Goal: Task Accomplishment & Management: Use online tool/utility

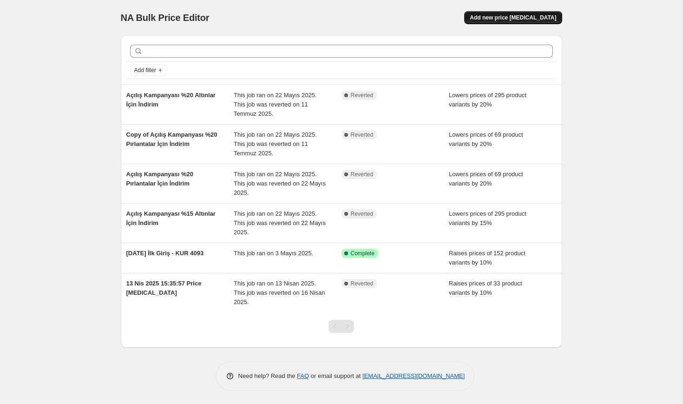
click at [510, 22] on button "Add new price change job" at bounding box center [513, 17] width 98 height 13
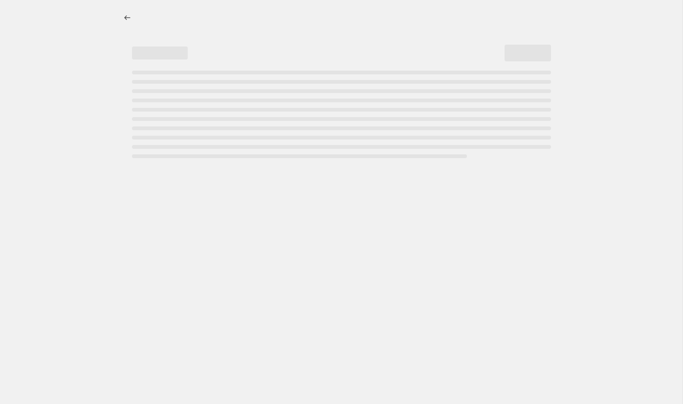
select select "percentage"
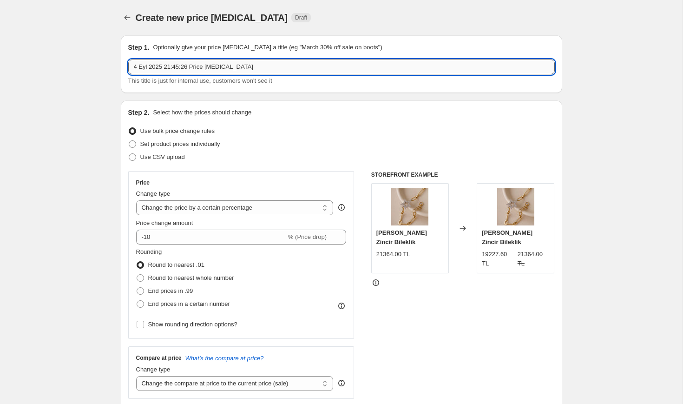
click at [247, 65] on input "4 Eyl 2025 21:45:26 Price change job" at bounding box center [341, 66] width 426 height 15
type input "G"
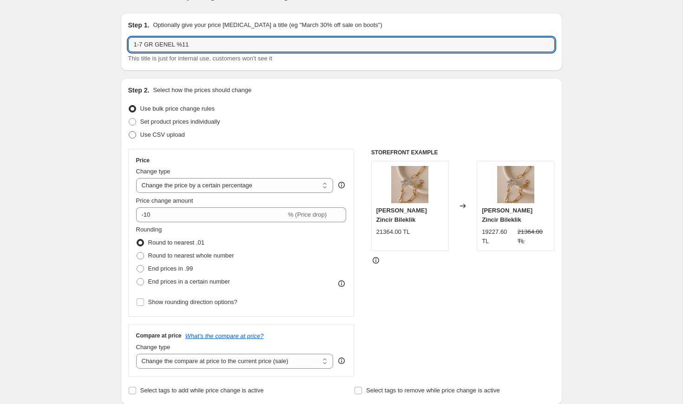
scroll to position [16, 0]
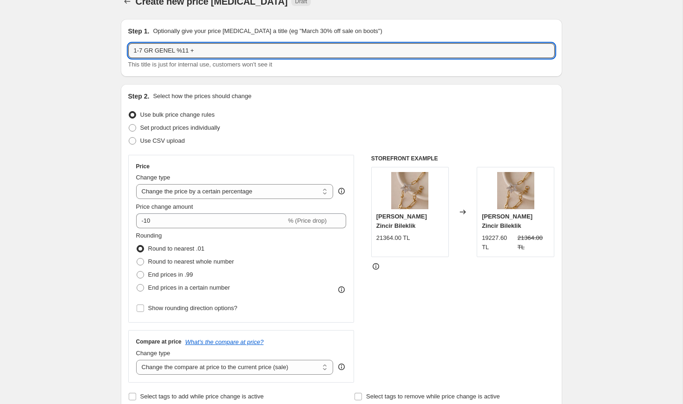
type input "1-7 GR GENEL %11 +"
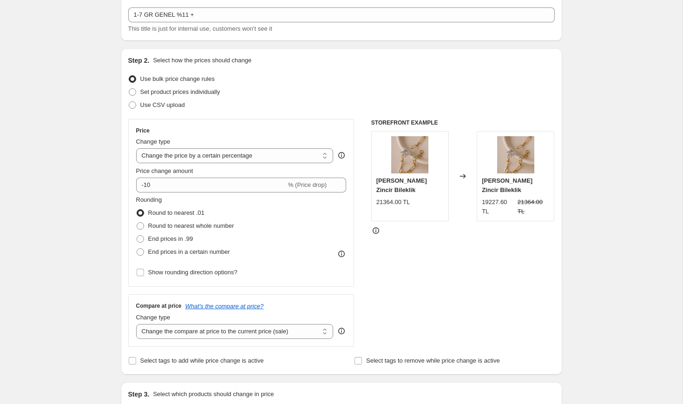
scroll to position [64, 0]
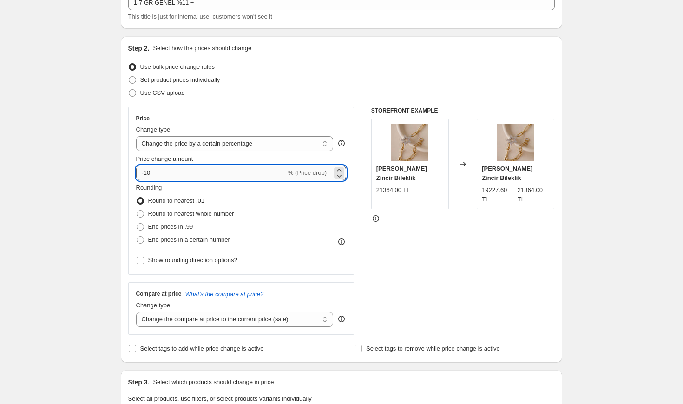
click at [255, 176] on input "-10" at bounding box center [211, 172] width 150 height 15
type input "11"
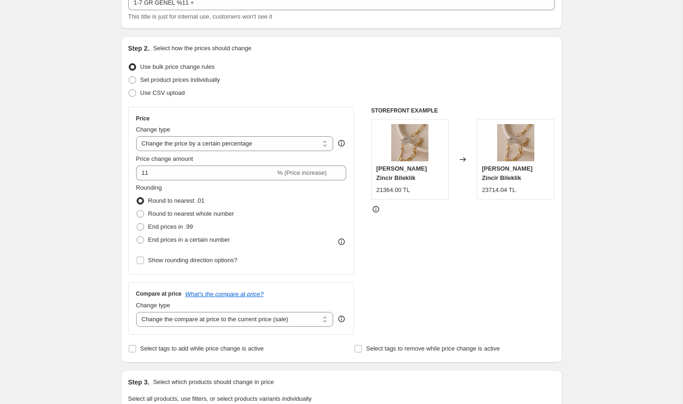
click at [68, 148] on div "Create new price change job. This page is ready Create new price change job Dra…" at bounding box center [341, 400] width 682 height 929
click at [227, 215] on span "Round to nearest whole number" at bounding box center [191, 213] width 86 height 7
click at [137, 210] on input "Round to nearest whole number" at bounding box center [137, 210] width 0 height 0
radio input "true"
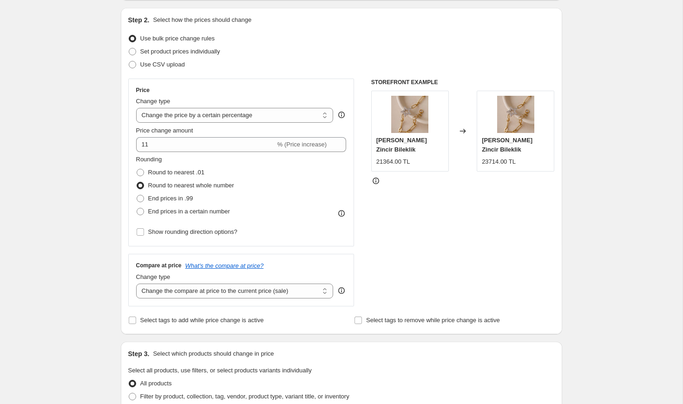
scroll to position [93, 0]
click at [254, 287] on select "Change the compare at price to the current price (sale) Change the compare at p…" at bounding box center [234, 290] width 197 height 15
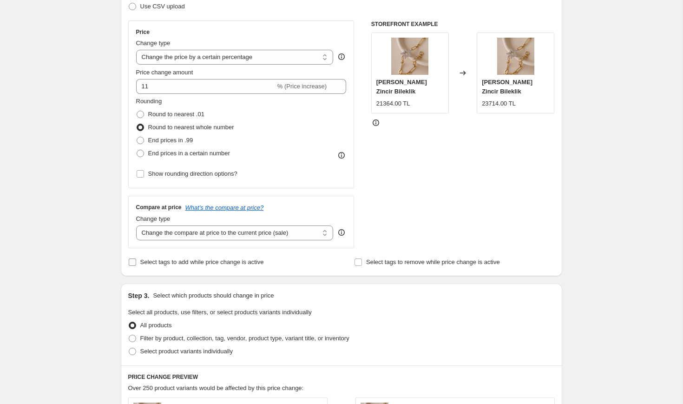
click at [248, 262] on span "Select tags to add while price change is active" at bounding box center [202, 261] width 124 height 7
click at [136, 262] on input "Select tags to add while price change is active" at bounding box center [132, 261] width 7 height 7
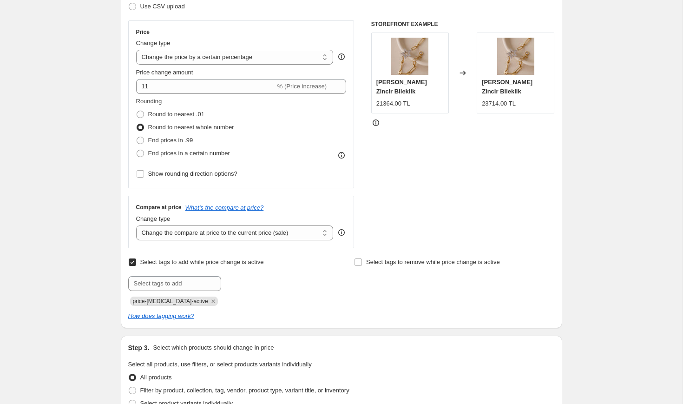
click at [238, 260] on span "Select tags to add while price change is active" at bounding box center [202, 261] width 124 height 7
click at [136, 260] on input "Select tags to add while price change is active" at bounding box center [132, 261] width 7 height 7
checkbox input "false"
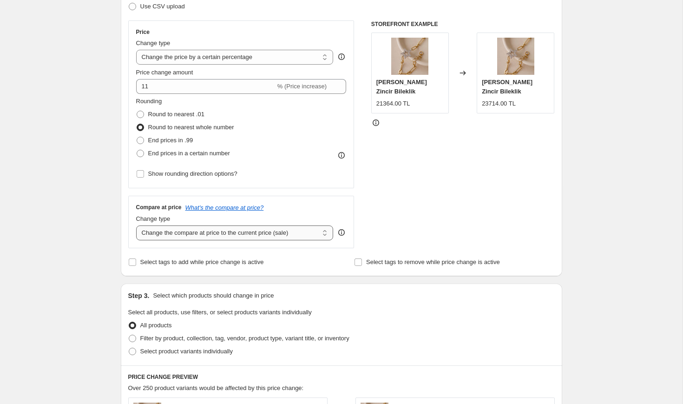
click at [290, 230] on select "Change the compare at price to the current price (sale) Change the compare at p…" at bounding box center [234, 232] width 197 height 15
click at [306, 232] on select "Change the compare at price to the current price (sale) Change the compare at p…" at bounding box center [234, 232] width 197 height 15
click at [136, 225] on select "Change the compare at price to the current price (sale) Change the compare at p…" at bounding box center [234, 232] width 197 height 15
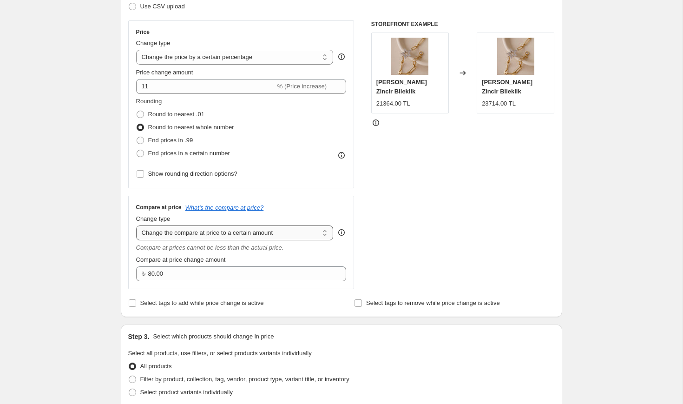
click at [236, 238] on select "Change the compare at price to the current price (sale) Change the compare at p…" at bounding box center [234, 232] width 197 height 15
click at [199, 229] on select "Change the compare at price to the current price (sale) Change the compare at p…" at bounding box center [234, 232] width 197 height 15
click at [136, 225] on select "Change the compare at price to the current price (sale) Change the compare at p…" at bounding box center [234, 232] width 197 height 15
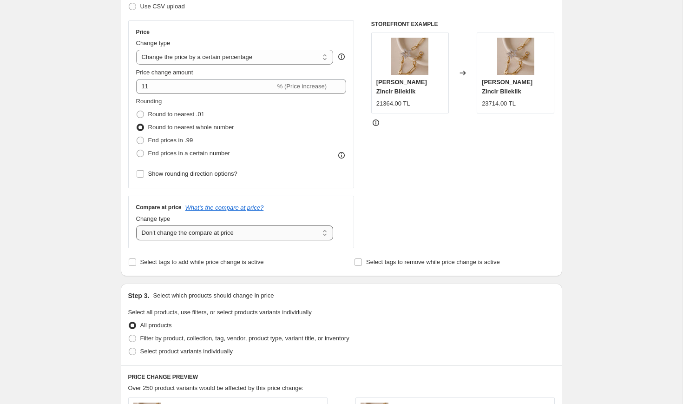
click at [321, 236] on select "Change the compare at price to the current price (sale) Change the compare at p…" at bounding box center [234, 232] width 197 height 15
click at [136, 225] on select "Change the compare at price to the current price (sale) Change the compare at p…" at bounding box center [234, 232] width 197 height 15
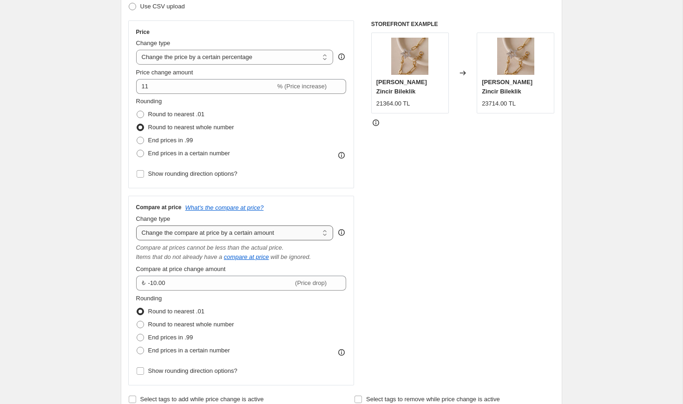
click at [255, 235] on select "Change the compare at price to the current price (sale) Change the compare at p…" at bounding box center [234, 232] width 197 height 15
select select "to"
click at [136, 225] on select "Change the compare at price to the current price (sale) Change the compare at p…" at bounding box center [234, 232] width 197 height 15
type input "80.00"
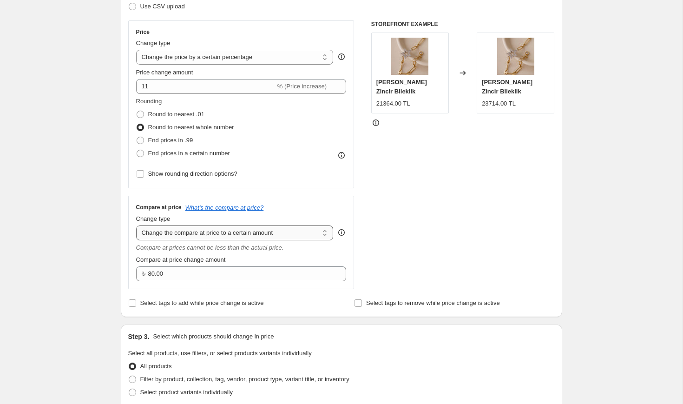
click at [262, 231] on select "Change the compare at price to the current price (sale) Change the compare at p…" at bounding box center [234, 232] width 197 height 15
select select "by"
click at [136, 225] on select "Change the compare at price to the current price (sale) Change the compare at p…" at bounding box center [234, 232] width 197 height 15
type input "-10.00"
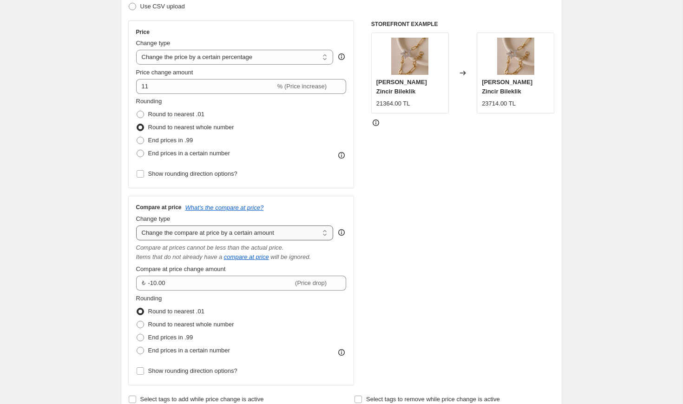
click at [277, 232] on select "Change the compare at price to the current price (sale) Change the compare at p…" at bounding box center [234, 232] width 197 height 15
select select "percentage"
click at [136, 225] on select "Change the compare at price to the current price (sale) Change the compare at p…" at bounding box center [234, 232] width 197 height 15
type input "-15"
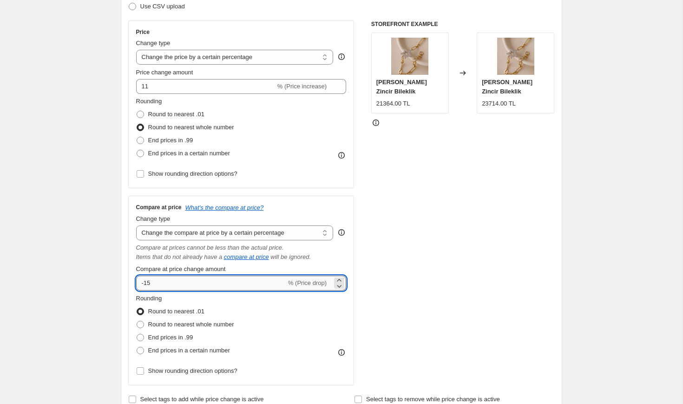
click at [252, 283] on input "-15" at bounding box center [211, 282] width 150 height 15
click at [206, 281] on input "-15" at bounding box center [211, 282] width 150 height 15
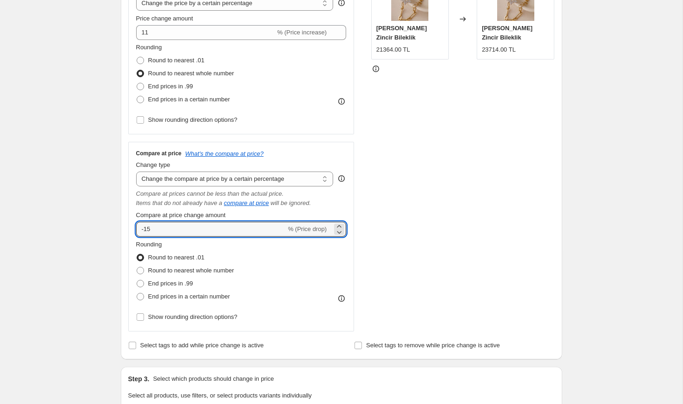
scroll to position [208, 0]
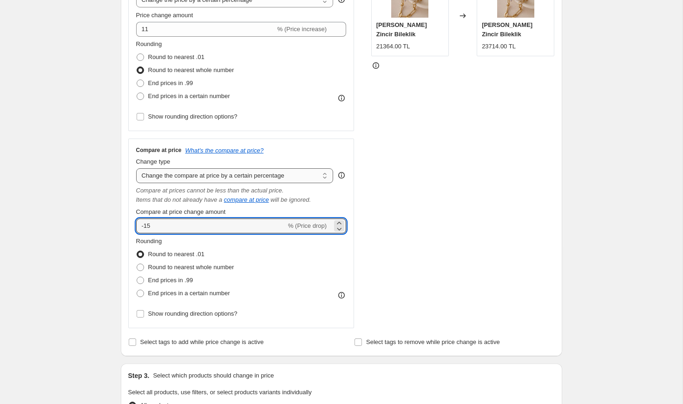
click at [319, 173] on select "Change the compare at price to the current price (sale) Change the compare at p…" at bounding box center [234, 175] width 197 height 15
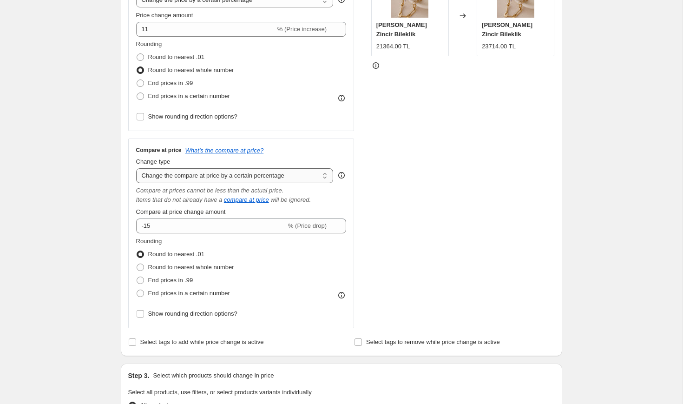
click at [136, 168] on select "Change the compare at price to the current price (sale) Change the compare at p…" at bounding box center [234, 175] width 197 height 15
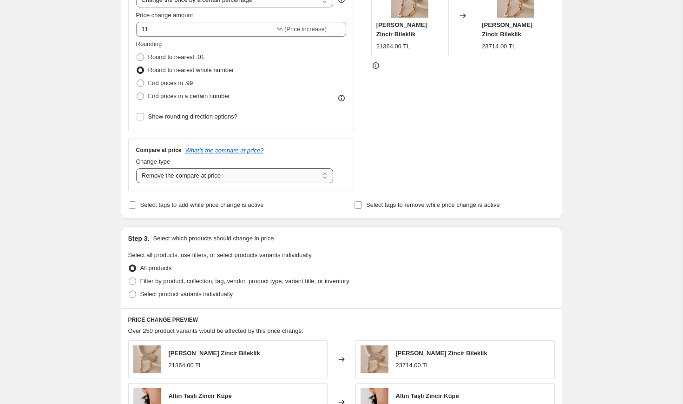
click at [302, 168] on select "Change the compare at price to the current price (sale) Change the compare at p…" at bounding box center [234, 175] width 197 height 15
select select "no_change"
click at [136, 168] on select "Change the compare at price to the current price (sale) Change the compare at p…" at bounding box center [234, 175] width 197 height 15
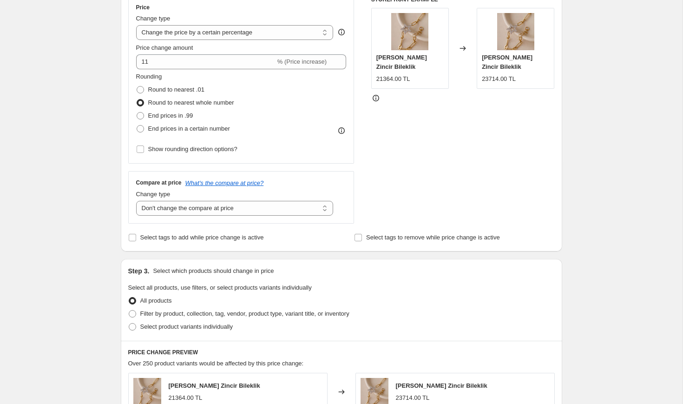
scroll to position [169, 0]
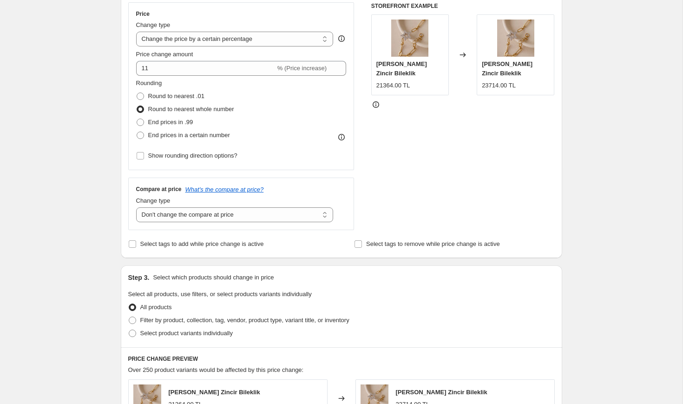
click at [100, 227] on div "Create new price change job. This page is ready Create new price change job Dra…" at bounding box center [341, 295] width 682 height 929
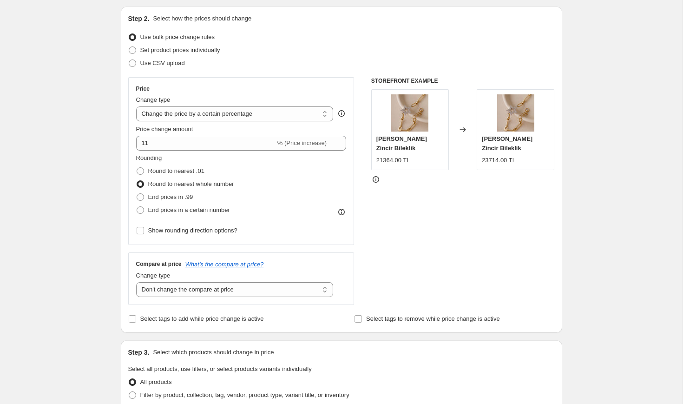
scroll to position [88, 0]
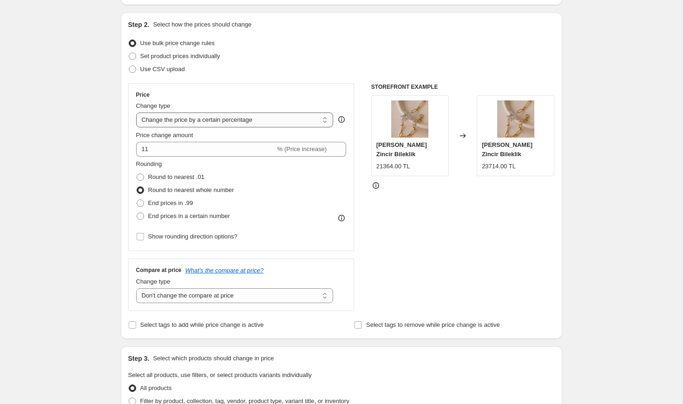
click at [274, 122] on select "Change the price to a certain amount Change the price by a certain amount Chang…" at bounding box center [234, 119] width 197 height 15
select select "pcap"
click at [136, 112] on select "Change the price to a certain amount Change the price by a certain amount Chang…" at bounding box center [234, 119] width 197 height 15
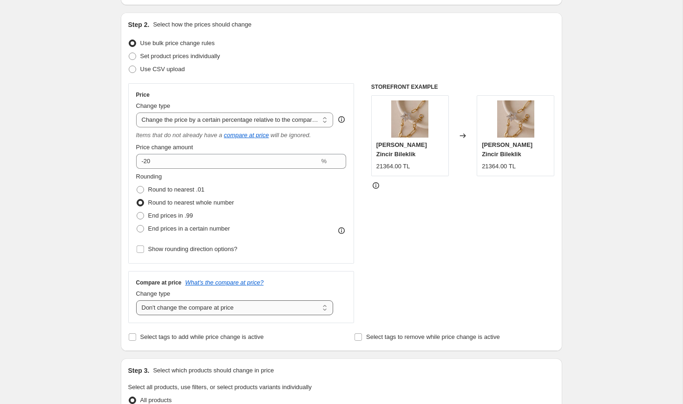
click at [221, 314] on select "Change the compare at price to the current price (sale) Change the compare at p…" at bounding box center [234, 307] width 197 height 15
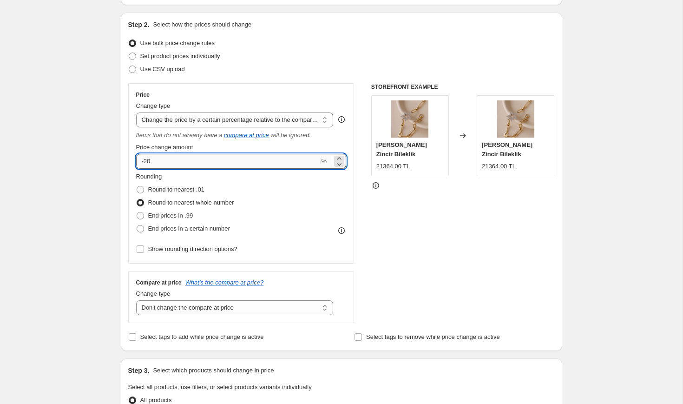
click at [309, 161] on input "-20" at bounding box center [227, 161] width 183 height 15
type input "10"
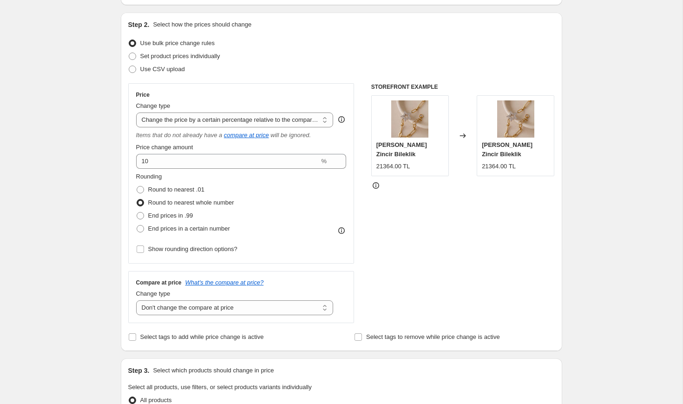
click at [397, 236] on div "STOREFRONT EXAMPLE Altın Yıldız Zincir Bileklik 21364.00 TL Changed to Altın Yı…" at bounding box center [462, 203] width 183 height 240
click at [304, 120] on select "Change the price to a certain amount Change the price by a certain amount Chang…" at bounding box center [234, 119] width 197 height 15
select select "bcap"
click at [136, 112] on select "Change the price to a certain amount Change the price by a certain amount Chang…" at bounding box center [234, 119] width 197 height 15
type input "-12.00"
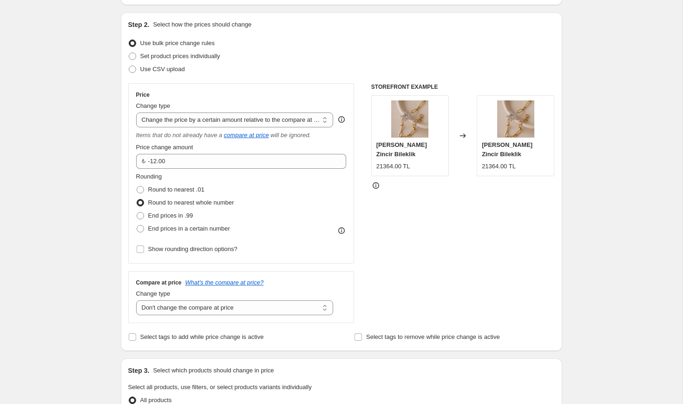
click at [326, 128] on div "Price Change type Change the price to a certain amount Change the price by a ce…" at bounding box center [241, 173] width 210 height 164
click at [305, 128] on div "Price Change type Change the price to a certain amount Change the price by a ce…" at bounding box center [241, 173] width 210 height 164
click at [312, 121] on select "Change the price to a certain amount Change the price by a certain amount Chang…" at bounding box center [234, 119] width 197 height 15
select select "percentage"
click at [136, 112] on select "Change the price to a certain amount Change the price by a certain amount Chang…" at bounding box center [234, 119] width 197 height 15
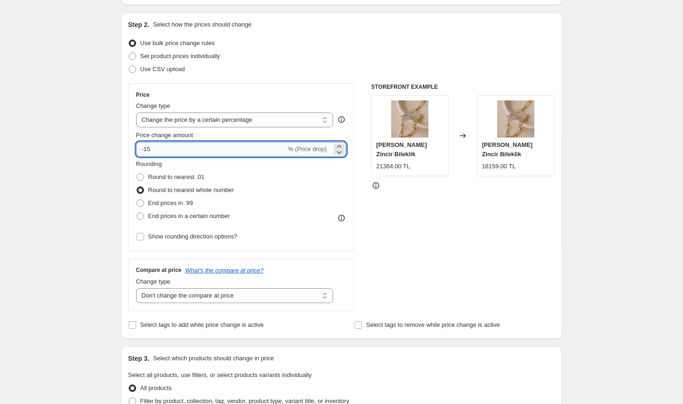
click at [229, 153] on input "-15" at bounding box center [211, 149] width 150 height 15
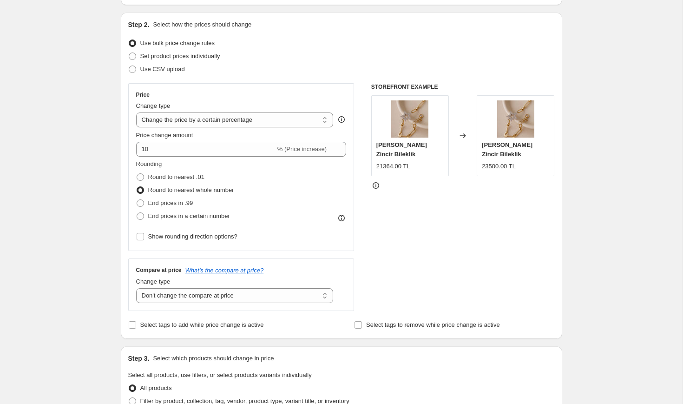
click at [449, 240] on div "STOREFRONT EXAMPLE Altın Yıldız Zincir Bileklik 21364.00 TL Changed to Altın Yı…" at bounding box center [462, 197] width 183 height 228
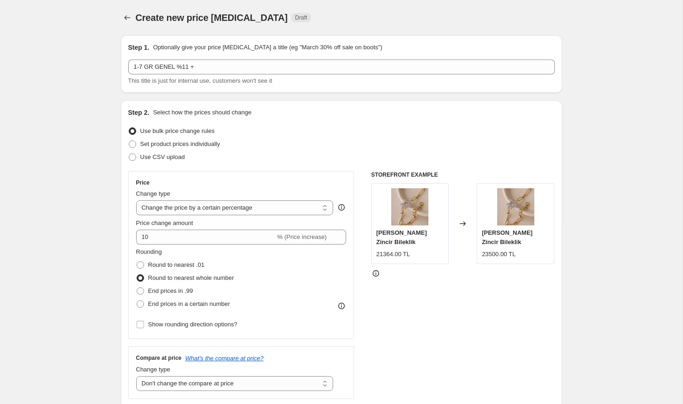
scroll to position [31, 0]
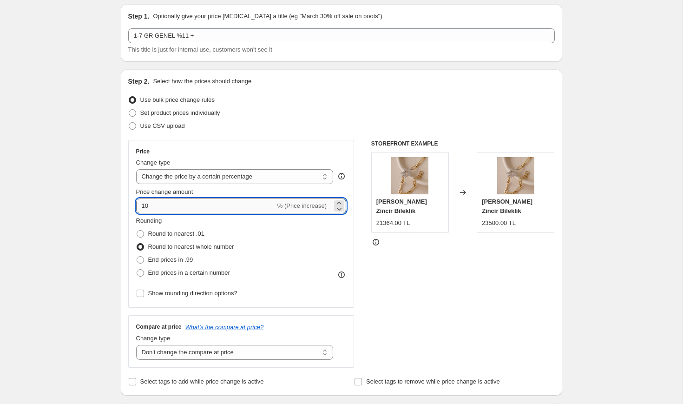
click at [195, 203] on input "10" at bounding box center [205, 205] width 139 height 15
type input "11"
click at [396, 255] on div "STOREFRONT EXAMPLE Altın Yıldız Zincir Bileklik 21364.00 TL Changed to Altın Yı…" at bounding box center [462, 254] width 183 height 228
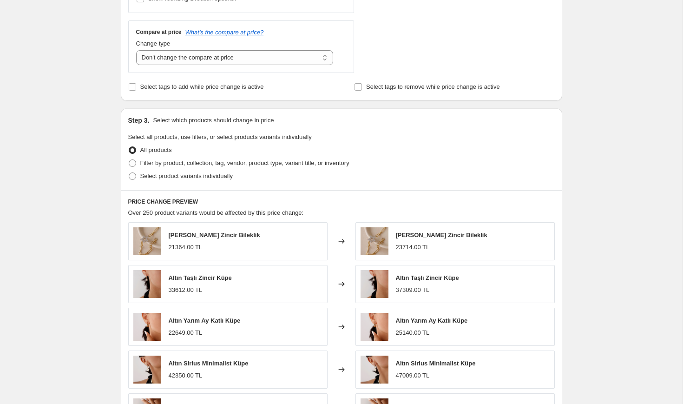
scroll to position [322, 0]
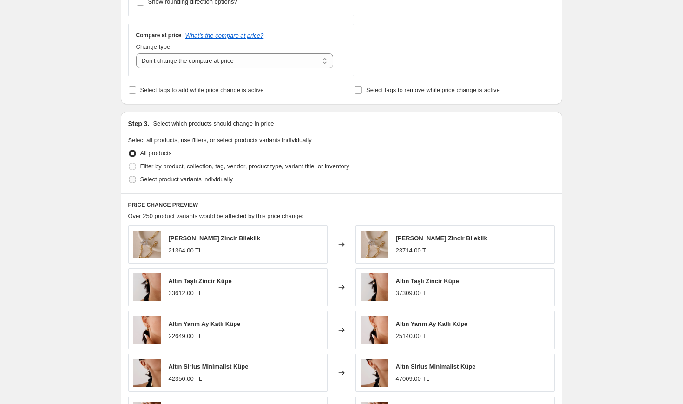
click at [191, 181] on span "Select product variants individually" at bounding box center [186, 179] width 92 height 7
click at [129, 176] on input "Select product variants individually" at bounding box center [129, 176] width 0 height 0
radio input "true"
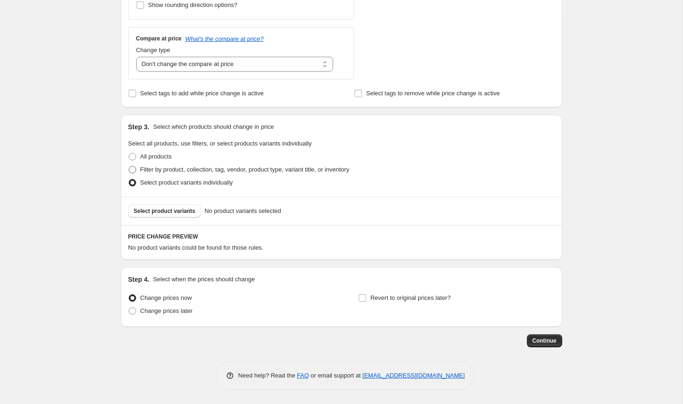
scroll to position [319, 0]
click at [218, 169] on span "Filter by product, collection, tag, vendor, product type, variant title, or inv…" at bounding box center [244, 169] width 209 height 7
click at [129, 166] on input "Filter by product, collection, tag, vendor, product type, variant title, or inv…" at bounding box center [129, 166] width 0 height 0
radio input "true"
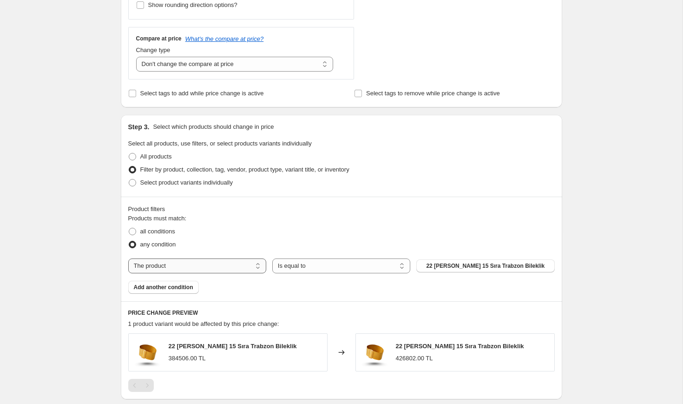
click at [245, 263] on select "The product The product's collection The product's tag The product's vendor The…" at bounding box center [197, 265] width 138 height 15
select select "tag"
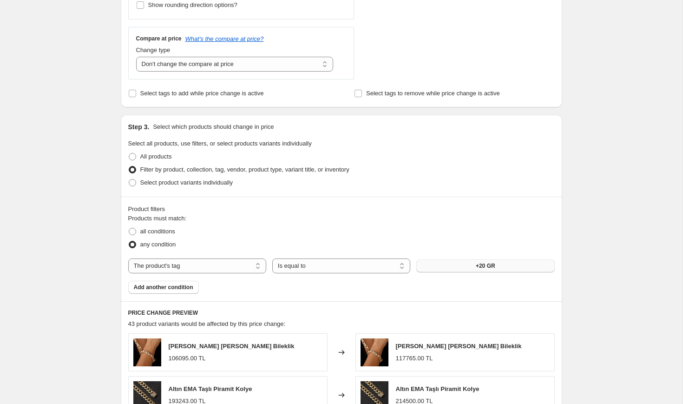
click at [484, 267] on span "+20 GR" at bounding box center [486, 265] width 20 height 7
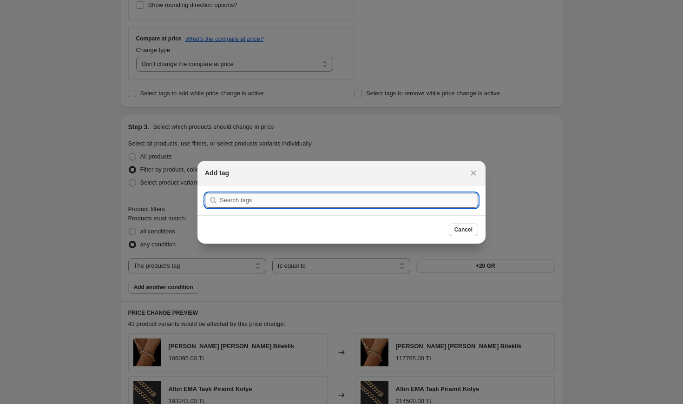
click at [375, 204] on input ":r2u:" at bounding box center [349, 200] width 258 height 15
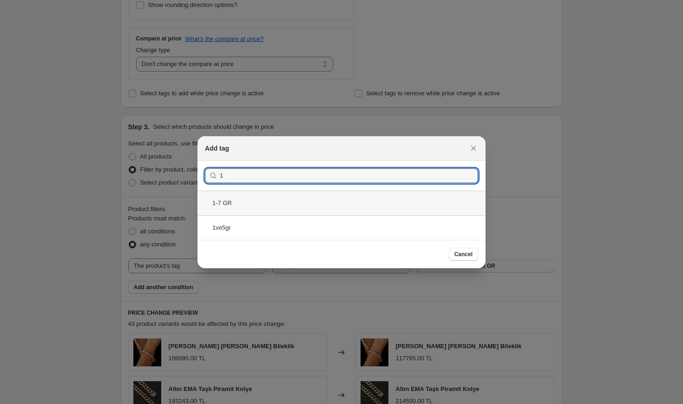
type input "1"
click at [310, 205] on div "1-7 GR" at bounding box center [341, 202] width 288 height 25
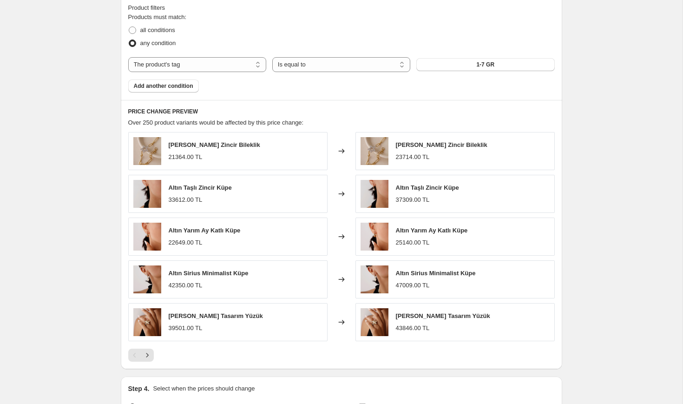
scroll to position [629, 0]
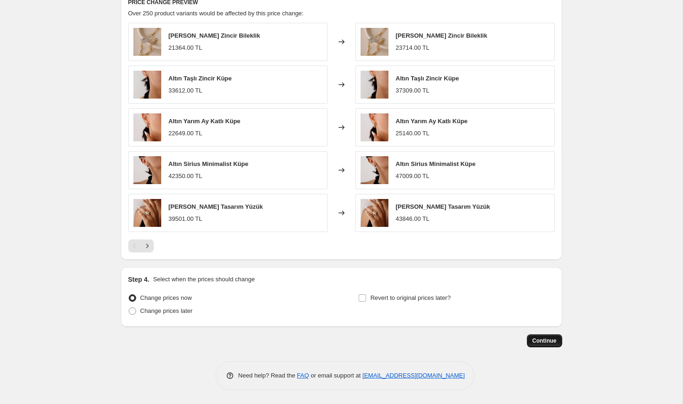
click at [556, 345] on button "Continue" at bounding box center [544, 340] width 35 height 13
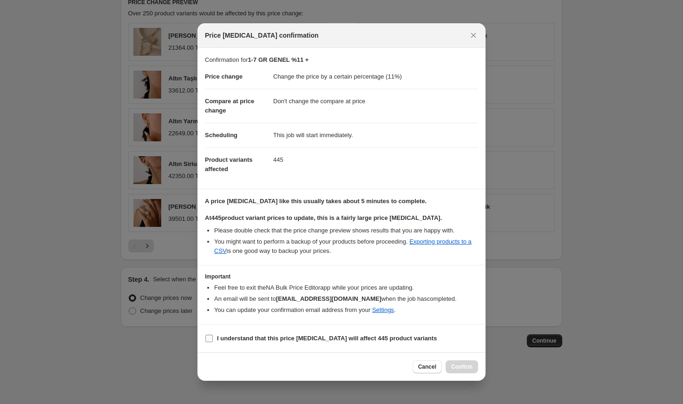
click at [289, 335] on b "I understand that this price change job will affect 445 product variants" at bounding box center [327, 337] width 220 height 7
click at [213, 335] on input "I understand that this price change job will affect 445 product variants" at bounding box center [208, 337] width 7 height 7
checkbox input "true"
click at [465, 373] on button "Confirm" at bounding box center [461, 366] width 33 height 13
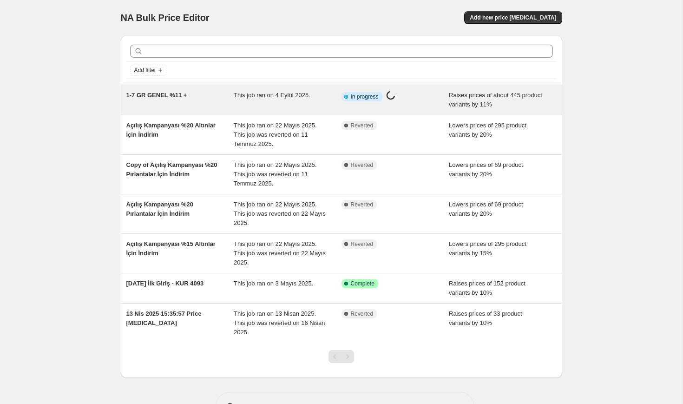
click at [202, 98] on div "1-7 GR GENEL %11 +" at bounding box center [180, 100] width 108 height 19
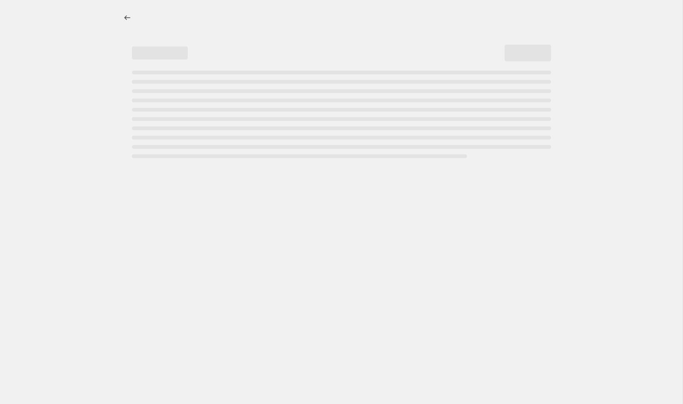
select select "percentage"
select select "no_change"
select select "tag"
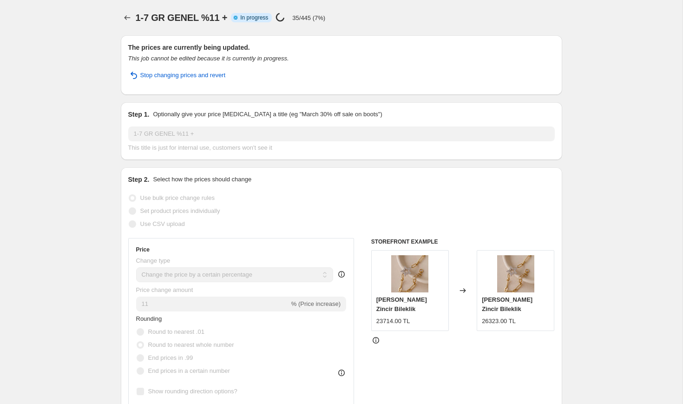
click at [442, 25] on div "1-7 GR GENEL %11 +. This page is ready 1-7 GR GENEL %11 + Info Partially comple…" at bounding box center [341, 17] width 441 height 35
click at [302, 23] on div "1-7 GR GENEL %11 + Info Partially complete In progress Price change job in prog…" at bounding box center [349, 17] width 426 height 13
click at [121, 18] on button "Price change jobs" at bounding box center [127, 17] width 13 height 13
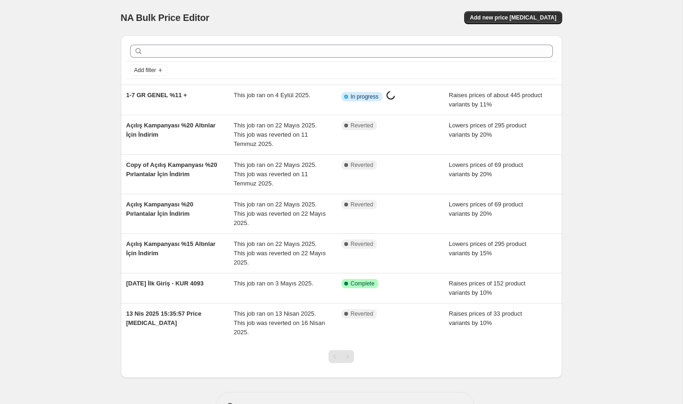
click at [71, 89] on div "NA Bulk Price Editor. This page is ready NA Bulk Price Editor Add new price cha…" at bounding box center [341, 217] width 682 height 434
click at [598, 104] on div "NA Bulk Price Editor. This page is ready NA Bulk Price Editor Add new price cha…" at bounding box center [341, 217] width 682 height 434
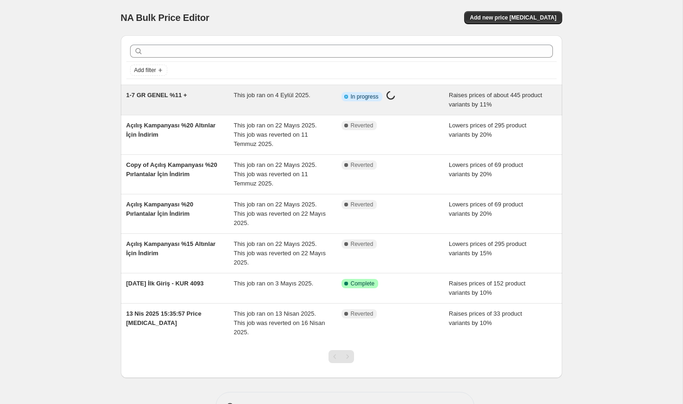
click at [176, 94] on span "1-7 GR GENEL %11 +" at bounding box center [156, 95] width 61 height 7
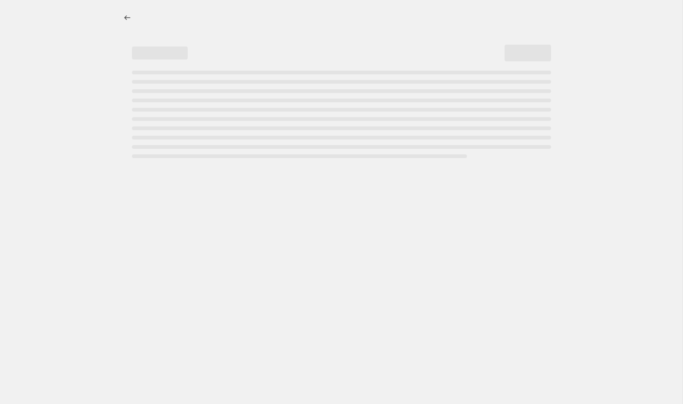
select select "percentage"
select select "no_change"
select select "tag"
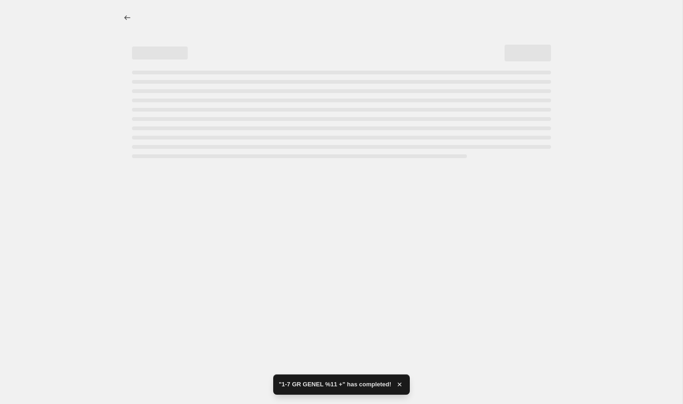
select select "percentage"
select select "no_change"
select select "tag"
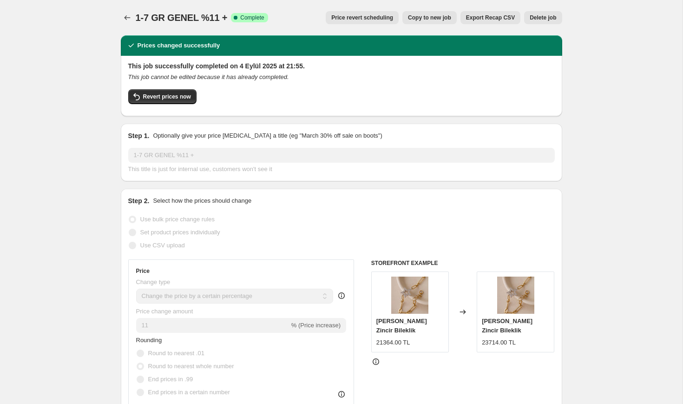
click at [416, 22] on button "Copy to new job" at bounding box center [429, 17] width 54 height 13
select select "percentage"
select select "no_change"
select select "tag"
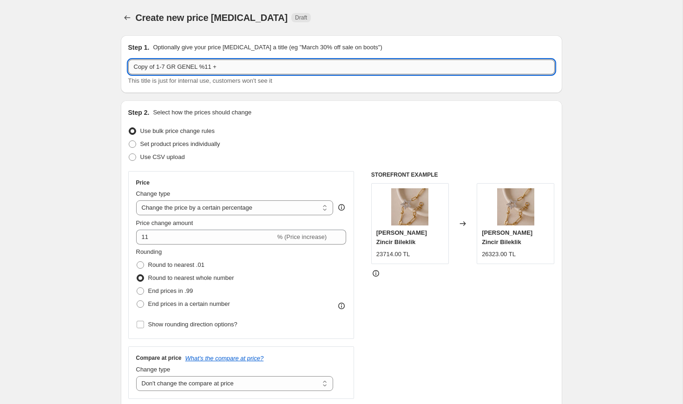
click at [158, 66] on input "Copy of 1-7 GR GENEL %11 +" at bounding box center [341, 66] width 426 height 15
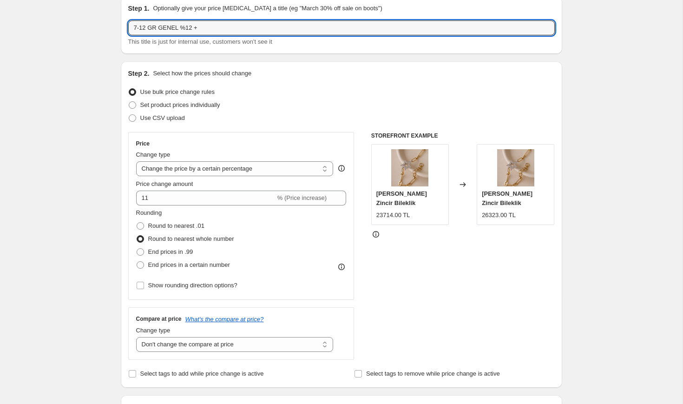
scroll to position [75, 0]
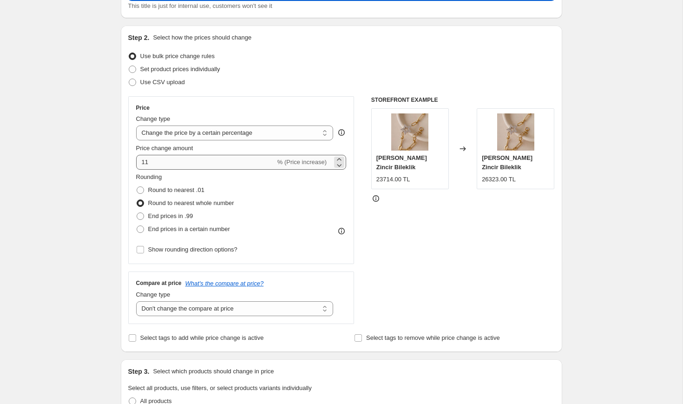
type input "7-12 GR GENEL %12 +"
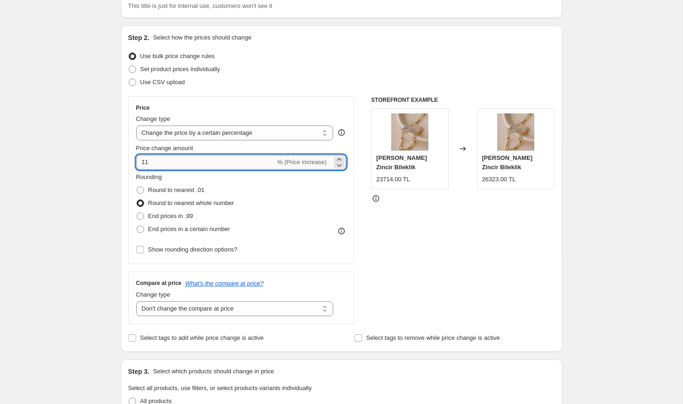
click at [257, 162] on input "11" at bounding box center [205, 162] width 139 height 15
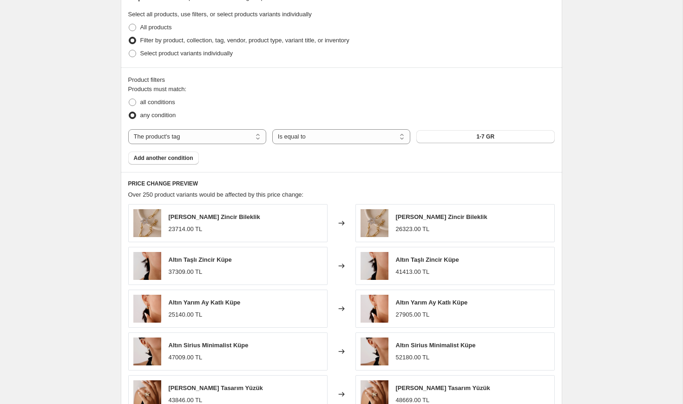
scroll to position [452, 0]
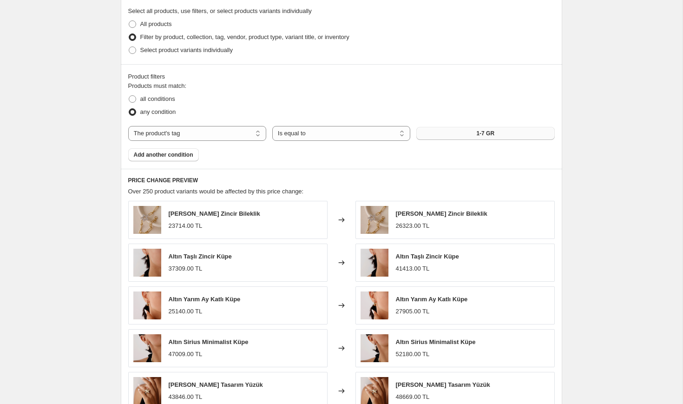
type input "12"
click at [501, 133] on button "1-7 GR" at bounding box center [485, 133] width 138 height 13
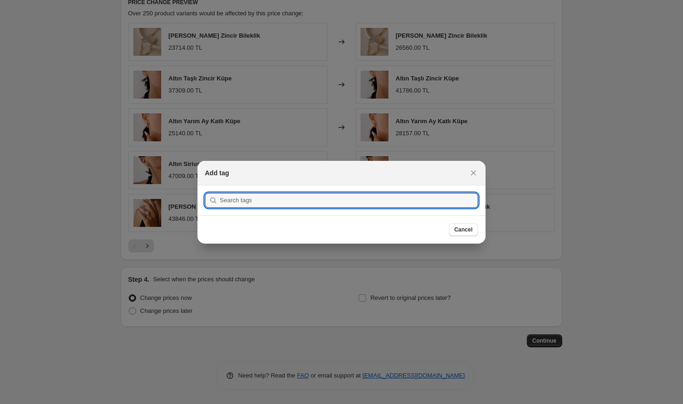
scroll to position [0, 0]
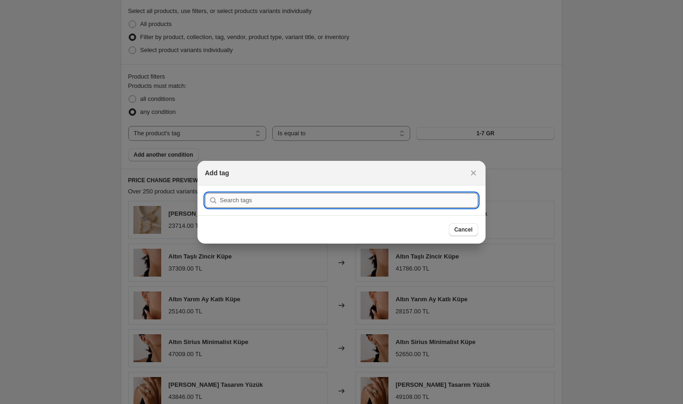
click at [380, 198] on input ":rba:" at bounding box center [349, 200] width 258 height 15
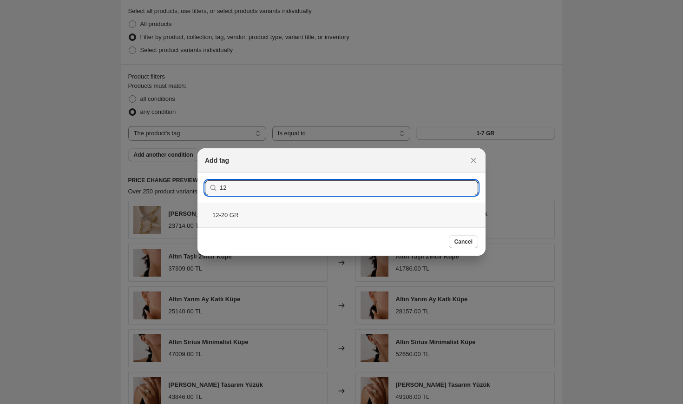
type input "12"
click at [291, 216] on div "12-20 GR" at bounding box center [341, 215] width 288 height 25
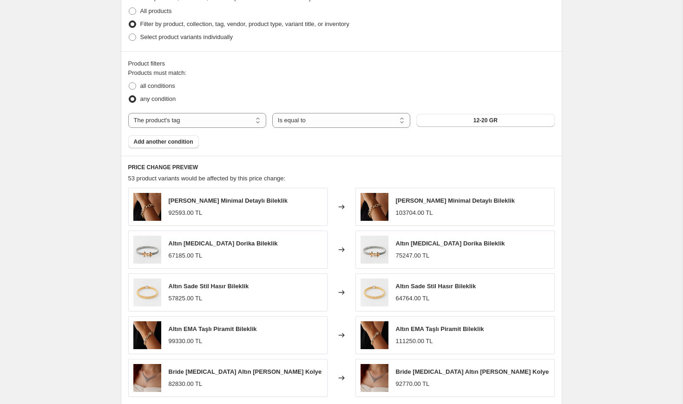
scroll to position [478, 0]
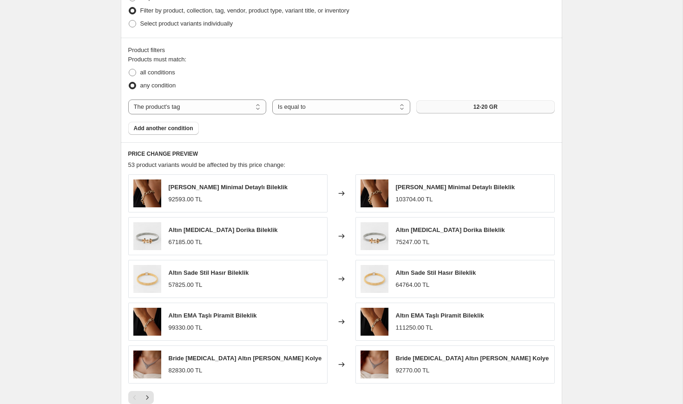
click at [500, 108] on button "12-20 GR" at bounding box center [485, 106] width 138 height 13
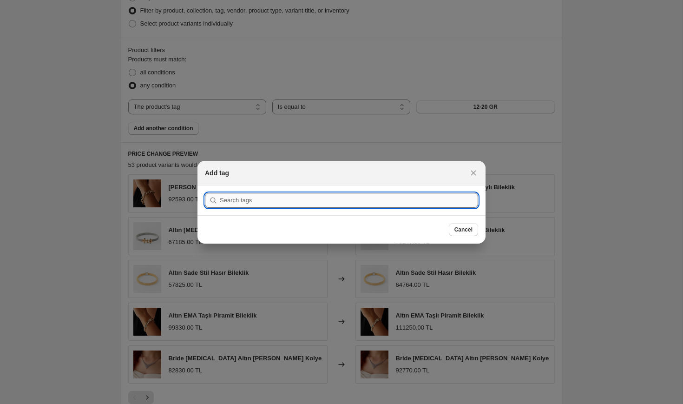
click at [364, 205] on input ":rba:" at bounding box center [349, 200] width 258 height 15
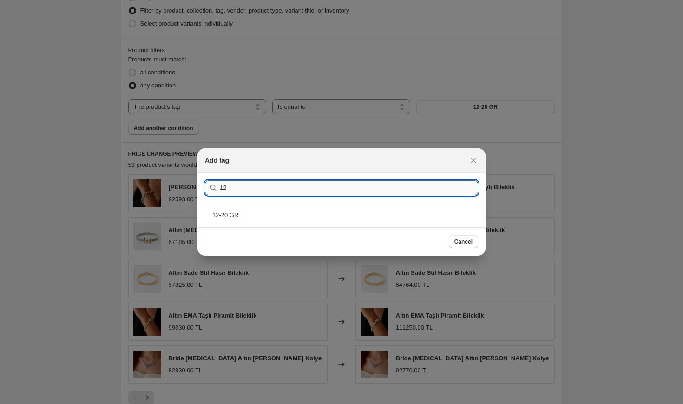
click at [290, 185] on input "12" at bounding box center [349, 187] width 258 height 15
type input "7"
click at [229, 215] on div "7-12 GR" at bounding box center [341, 215] width 288 height 25
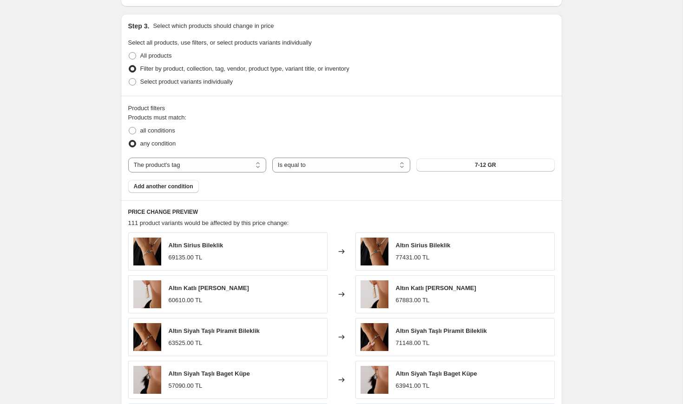
scroll to position [629, 0]
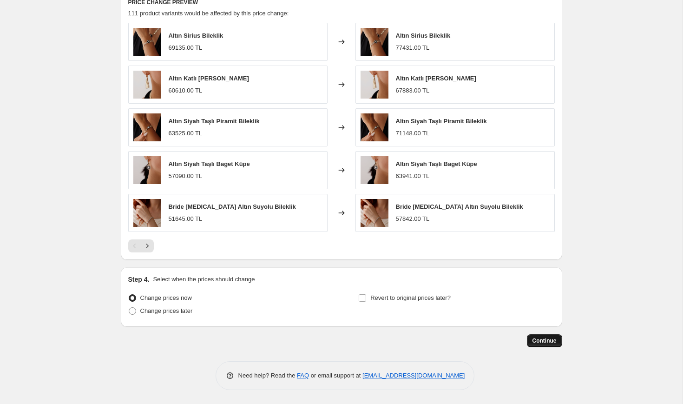
click at [545, 340] on span "Continue" at bounding box center [544, 340] width 24 height 7
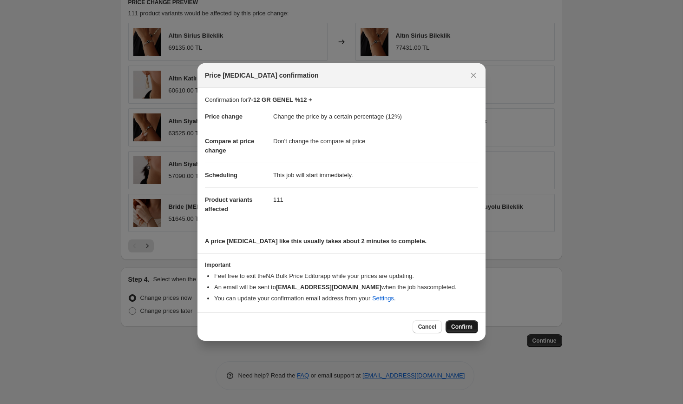
click at [457, 323] on span "Confirm" at bounding box center [461, 326] width 21 height 7
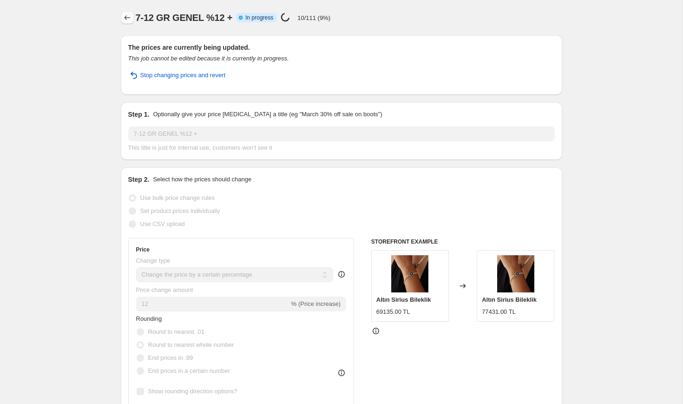
click at [131, 18] on button "Price change jobs" at bounding box center [127, 17] width 13 height 13
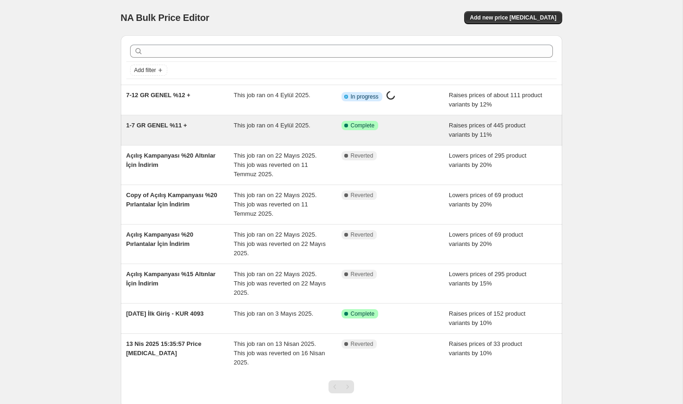
click at [400, 132] on div "Success Complete Complete" at bounding box center [395, 130] width 108 height 19
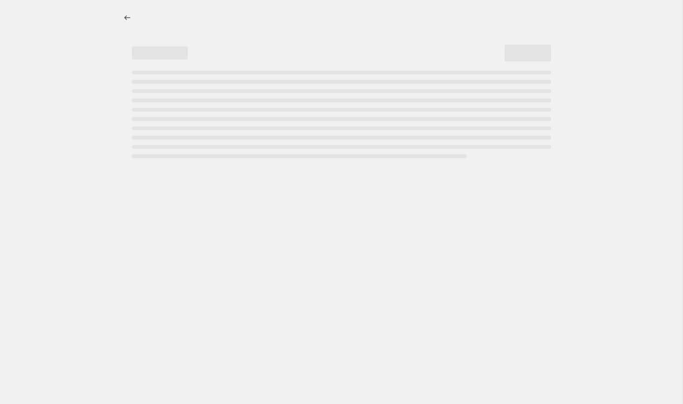
select select "percentage"
select select "no_change"
select select "tag"
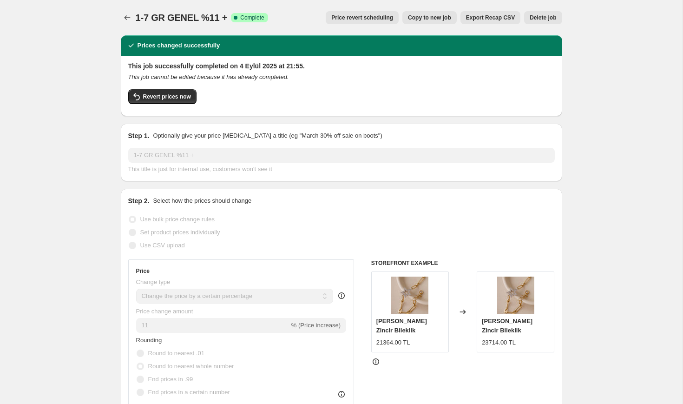
click at [432, 18] on span "Copy to new job" at bounding box center [429, 17] width 43 height 7
select select "percentage"
select select "no_change"
select select "tag"
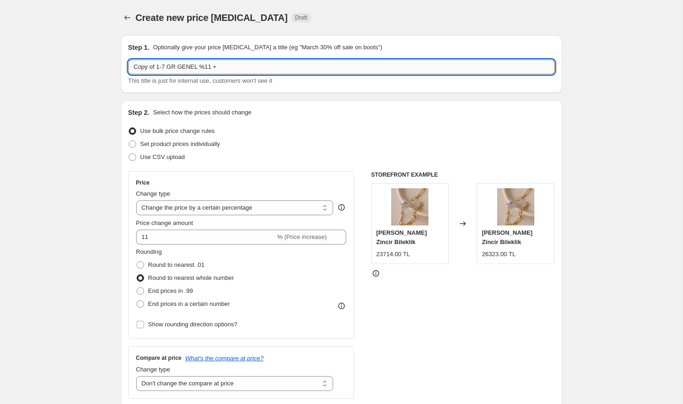
click at [158, 69] on input "Copy of 1-7 GR GENEL %11 +" at bounding box center [341, 66] width 426 height 15
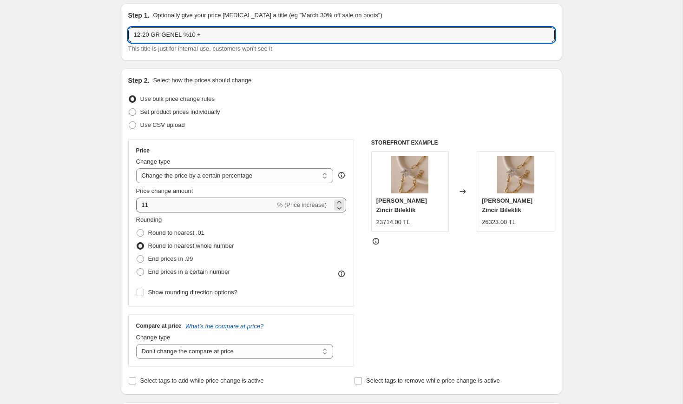
type input "12-20 GR GENEL %10 +"
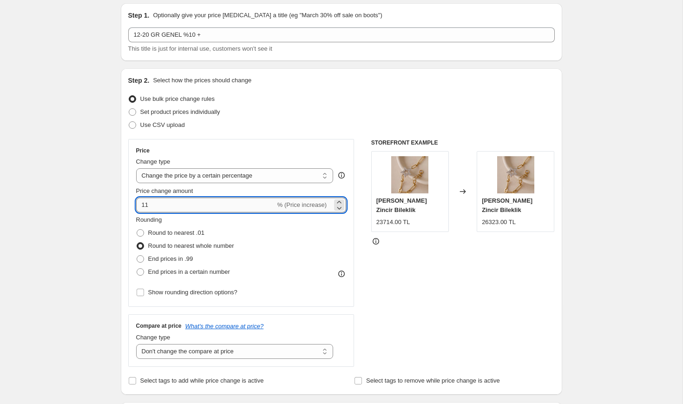
click at [182, 207] on input "11" at bounding box center [205, 204] width 139 height 15
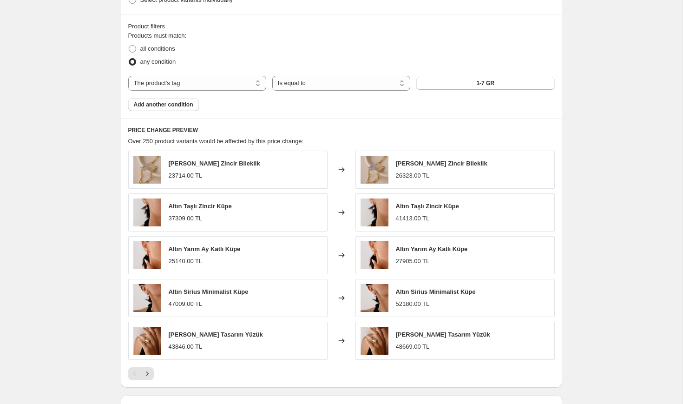
scroll to position [538, 0]
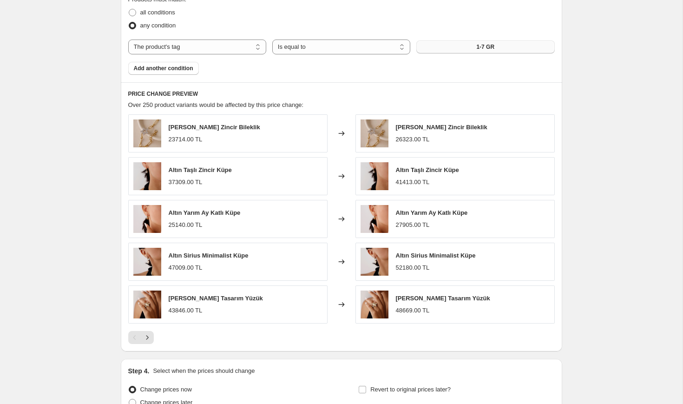
type input "10"
click at [485, 41] on button "1-7 GR" at bounding box center [485, 46] width 138 height 13
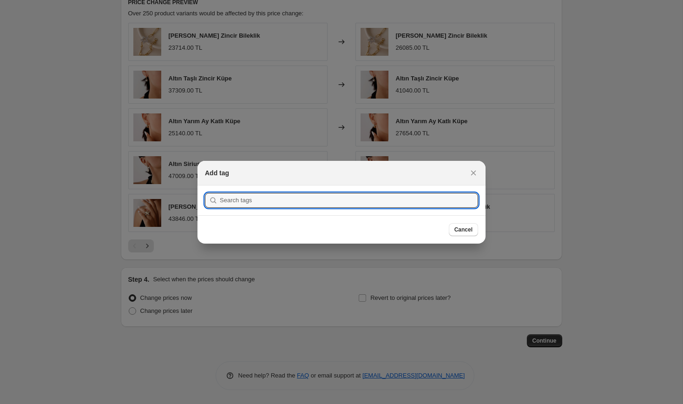
scroll to position [0, 0]
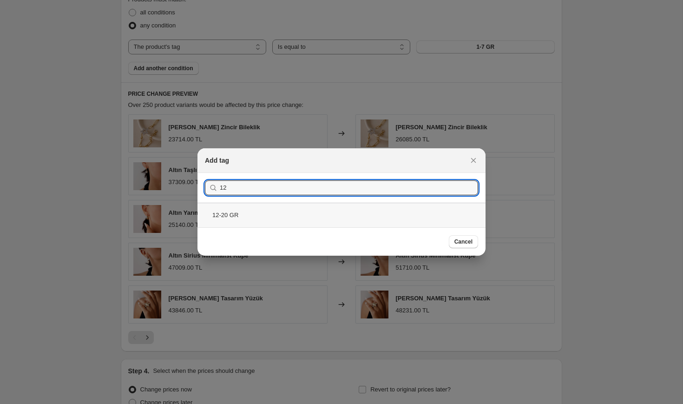
type input "12"
click at [272, 221] on div "12-20 GR" at bounding box center [341, 215] width 288 height 25
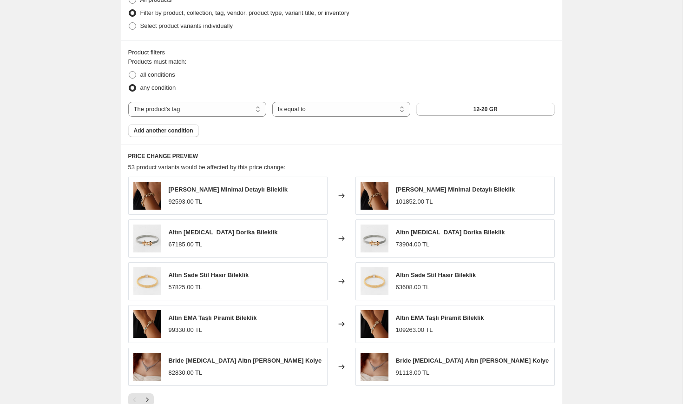
scroll to position [629, 0]
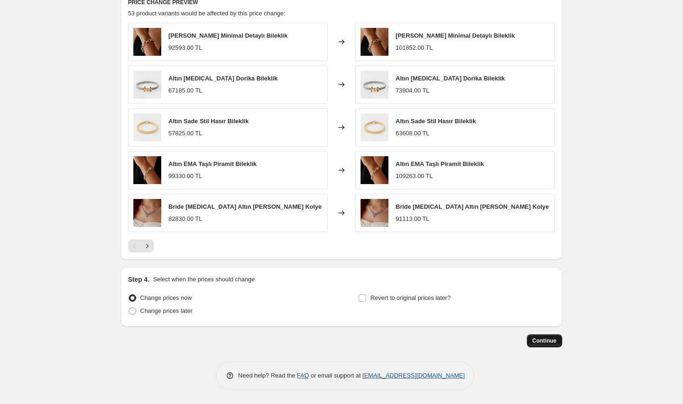
click at [550, 342] on span "Continue" at bounding box center [544, 340] width 24 height 7
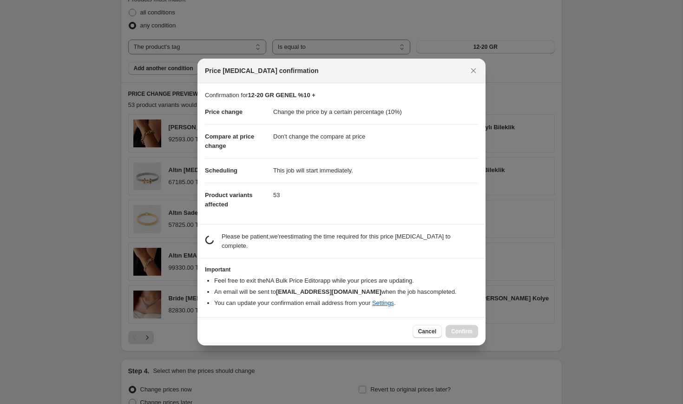
scroll to position [0, 0]
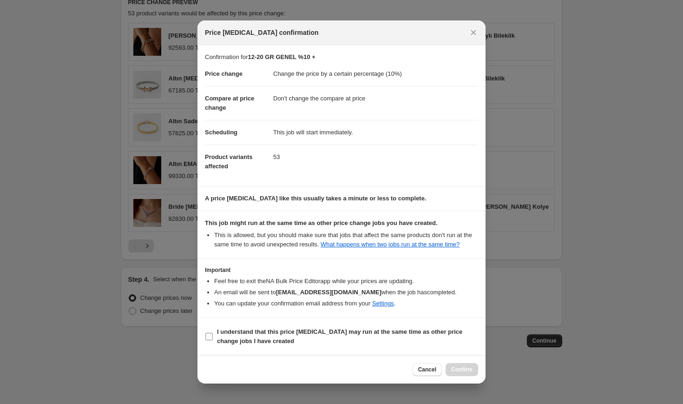
click at [347, 341] on span "I understand that this price change job may run at the same time as other price…" at bounding box center [347, 336] width 261 height 19
click at [213, 340] on input "I understand that this price change job may run at the same time as other price…" at bounding box center [208, 336] width 7 height 7
checkbox input "true"
click at [461, 373] on span "Confirm" at bounding box center [461, 369] width 21 height 7
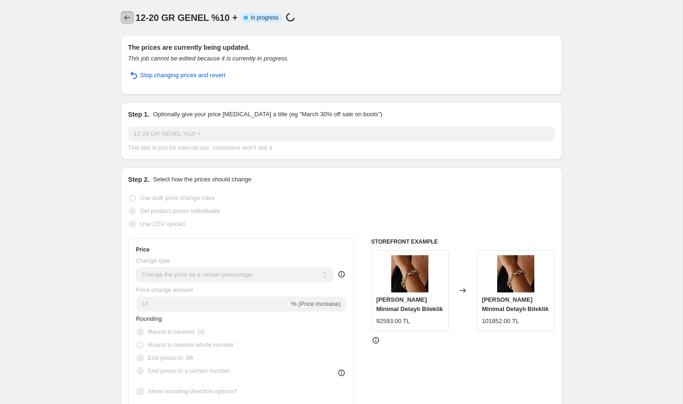
click at [128, 20] on icon "Price change jobs" at bounding box center [127, 17] width 9 height 9
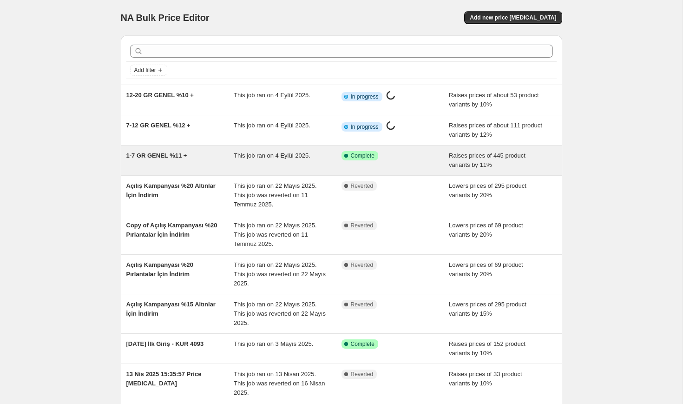
click at [326, 167] on div "This job ran on 4 Eylül 2025." at bounding box center [288, 160] width 108 height 19
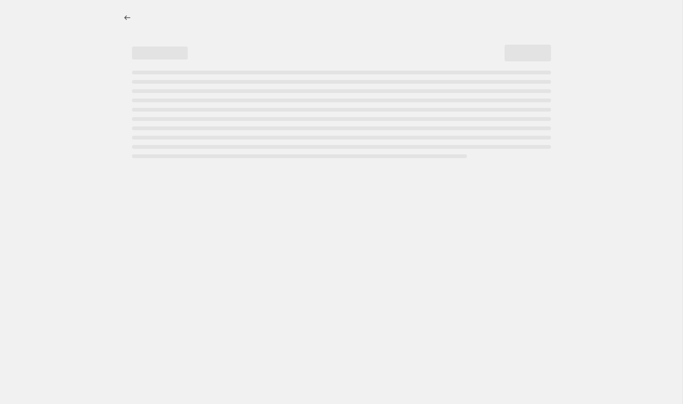
select select "percentage"
select select "no_change"
select select "tag"
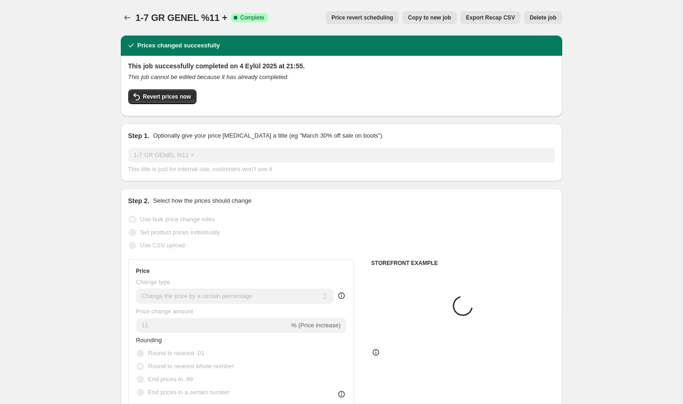
click at [438, 18] on span "Copy to new job" at bounding box center [429, 17] width 43 height 7
select select "percentage"
select select "no_change"
select select "tag"
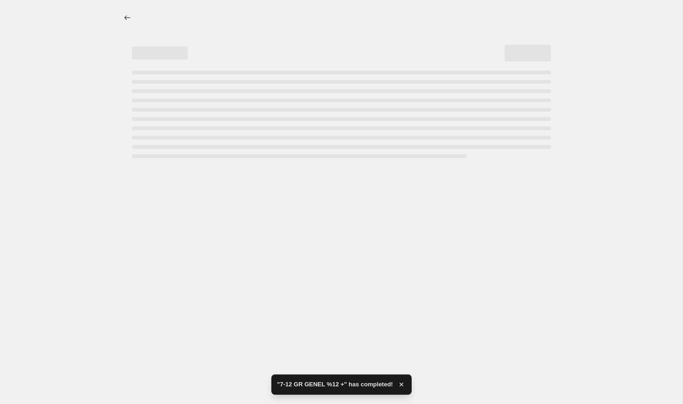
select select "percentage"
select select "no_change"
select select "tag"
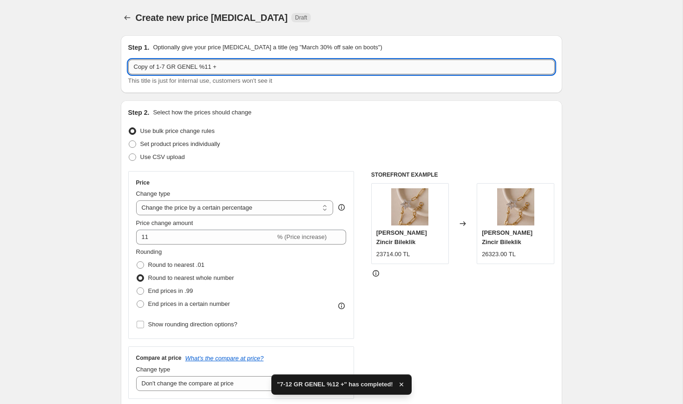
click at [166, 65] on input "Copy of 1-7 GR GENEL %11 +" at bounding box center [341, 66] width 426 height 15
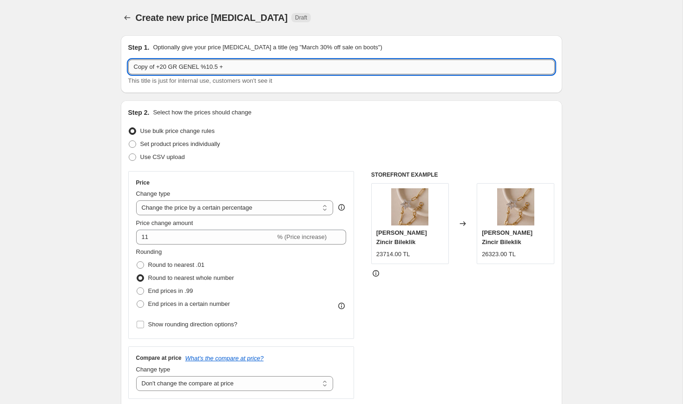
click at [158, 69] on input "Copy of +20 GR GENEL %10.5 +" at bounding box center [341, 66] width 426 height 15
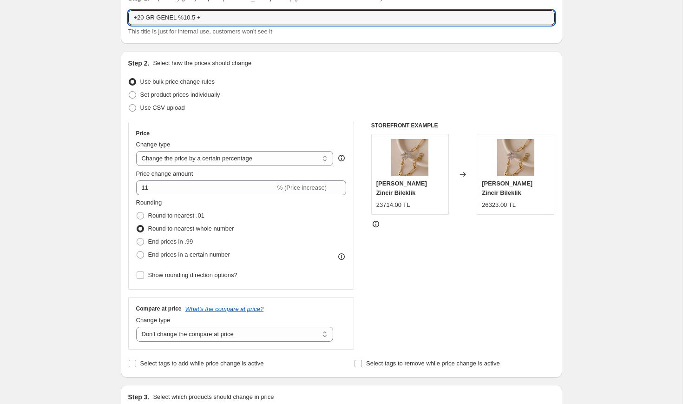
scroll to position [51, 0]
type input "+20 GR GENEL %10.5 +"
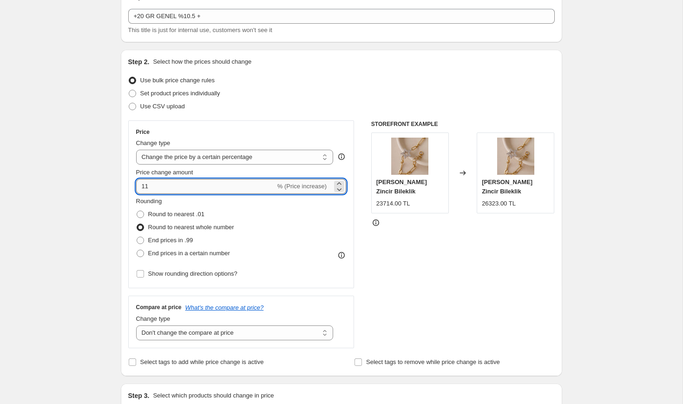
click at [229, 185] on input "11" at bounding box center [205, 186] width 139 height 15
type input "10"
type input "10.5"
click at [491, 302] on div "STOREFRONT EXAMPLE Altın Yıldız Zincir Bileklik 23714.00 TL Changed to Altın Yı…" at bounding box center [462, 234] width 183 height 228
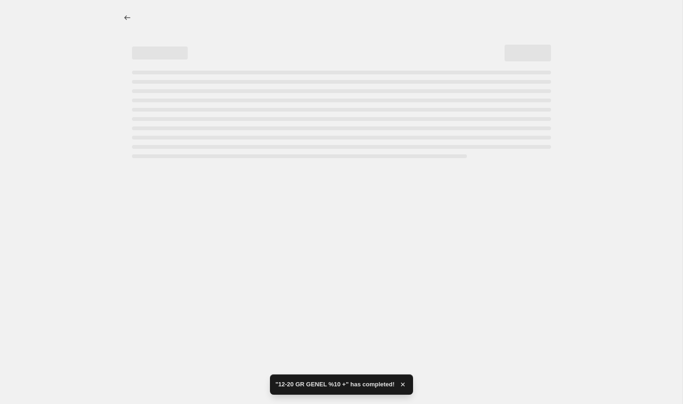
scroll to position [0, 0]
select select "percentage"
select select "no_change"
select select "tag"
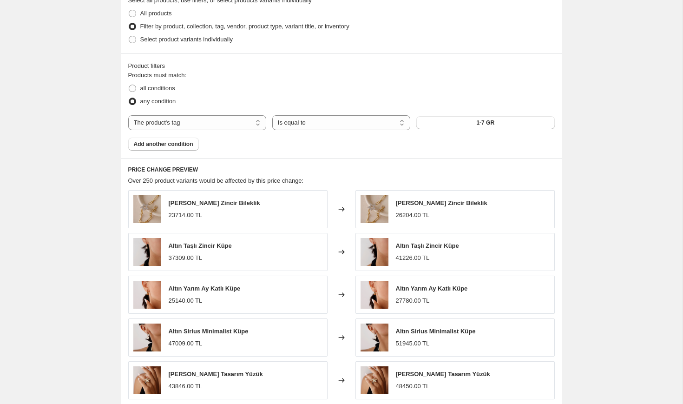
scroll to position [483, 0]
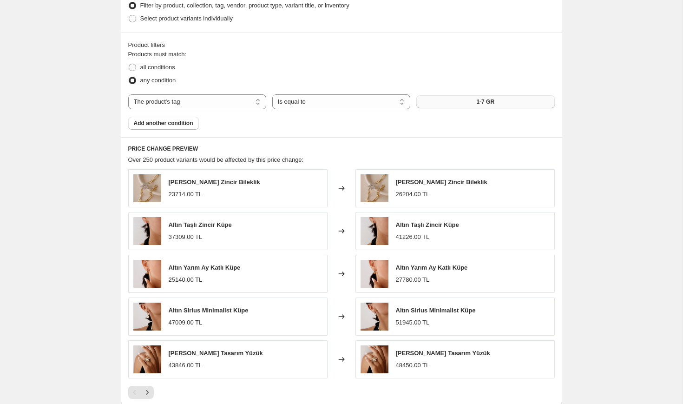
click at [494, 102] on button "1-7 GR" at bounding box center [485, 101] width 138 height 13
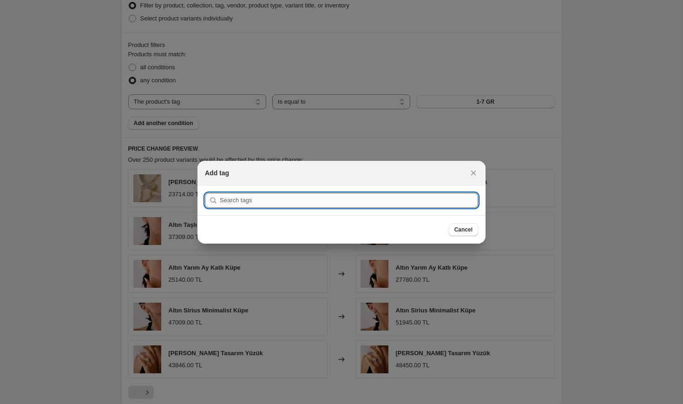
click at [332, 204] on input ":rmv:" at bounding box center [349, 200] width 258 height 15
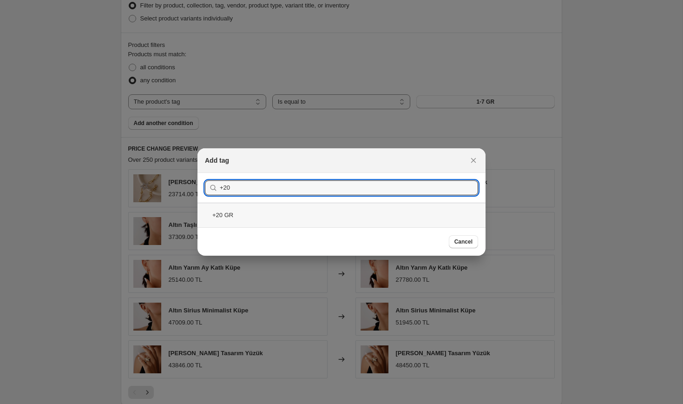
type input "+20"
click at [257, 206] on div "+20 GR" at bounding box center [341, 215] width 288 height 25
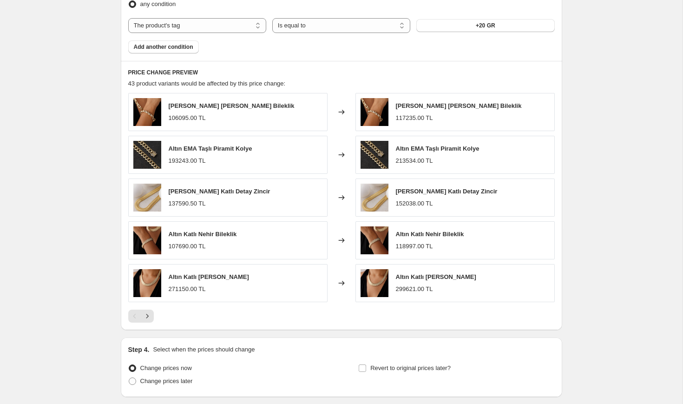
scroll to position [629, 0]
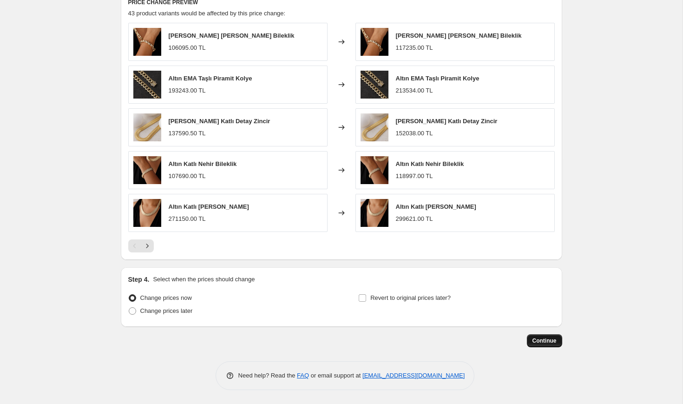
click at [550, 335] on button "Continue" at bounding box center [544, 340] width 35 height 13
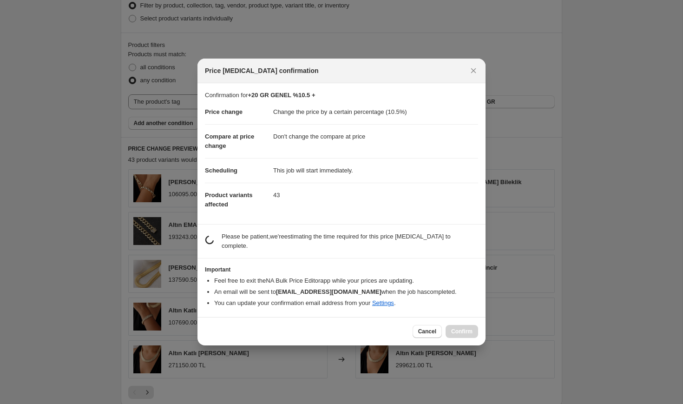
scroll to position [0, 0]
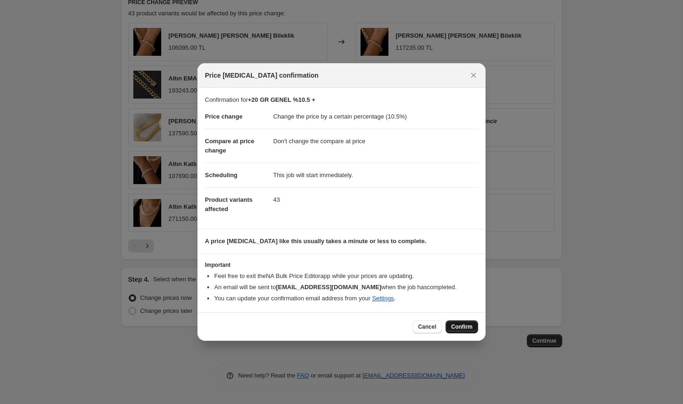
click at [463, 326] on span "Confirm" at bounding box center [461, 326] width 21 height 7
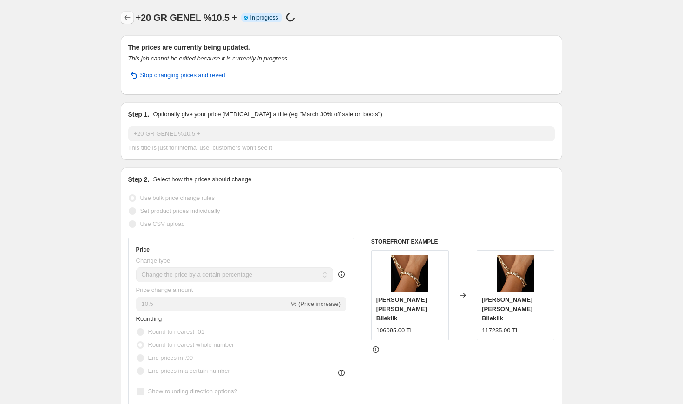
click at [129, 19] on icon "Price change jobs" at bounding box center [127, 17] width 9 height 9
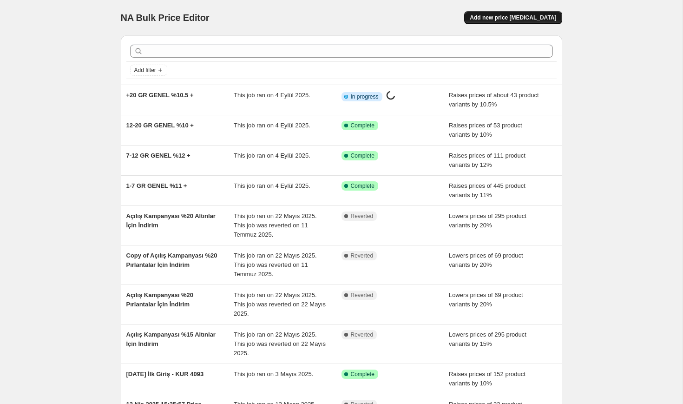
click at [525, 15] on span "Add new price change job" at bounding box center [513, 17] width 86 height 7
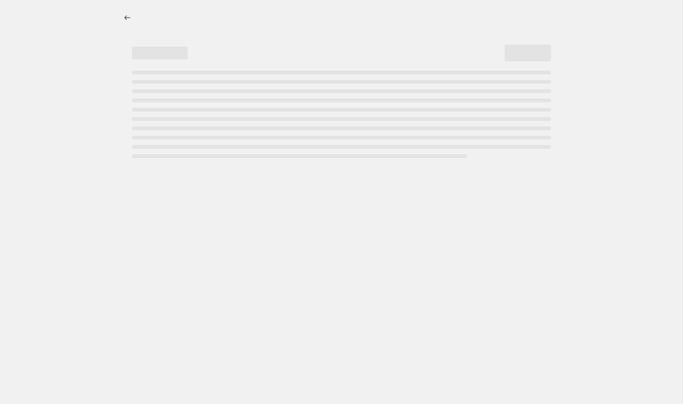
select select "percentage"
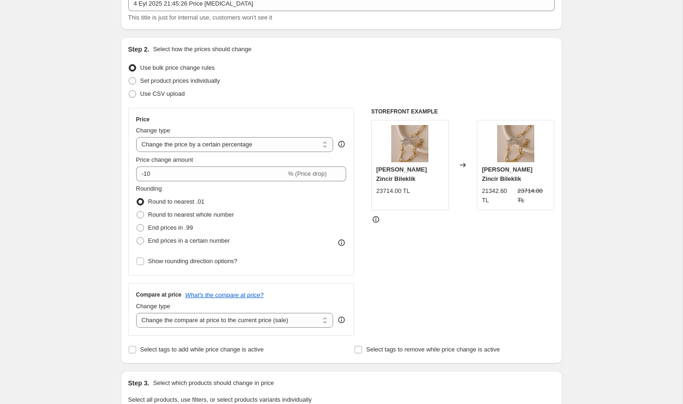
scroll to position [74, 0]
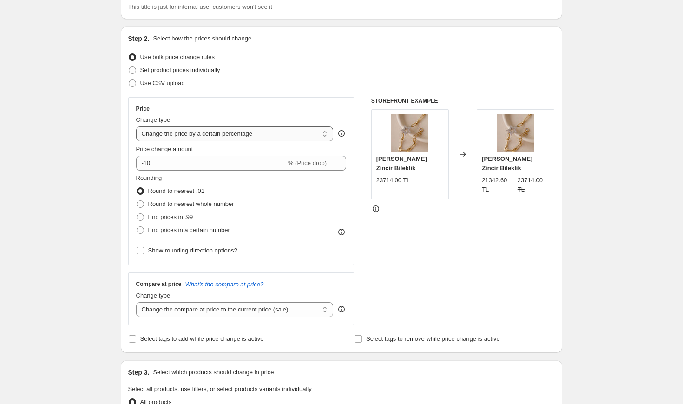
click at [256, 130] on select "Change the price to a certain amount Change the price by a certain amount Chang…" at bounding box center [234, 133] width 197 height 15
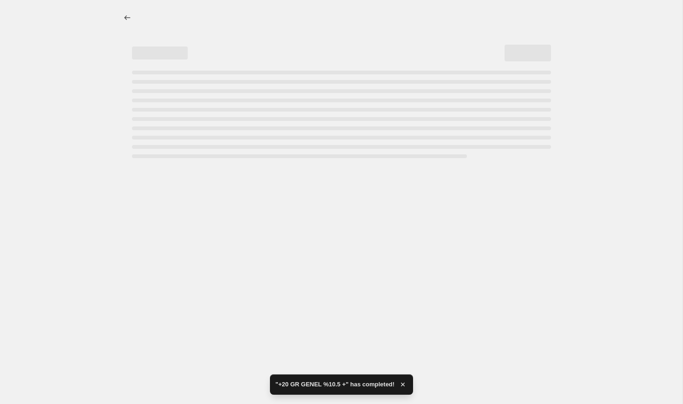
scroll to position [0, 0]
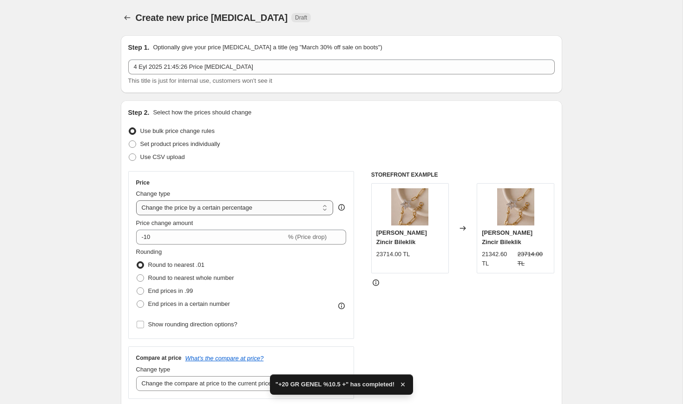
click at [227, 210] on select "Change the price to a certain amount Change the price by a certain amount Chang…" at bounding box center [234, 207] width 197 height 15
select select "no_change"
click at [136, 200] on select "Change the price to a certain amount Change the price by a certain amount Chang…" at bounding box center [234, 207] width 197 height 15
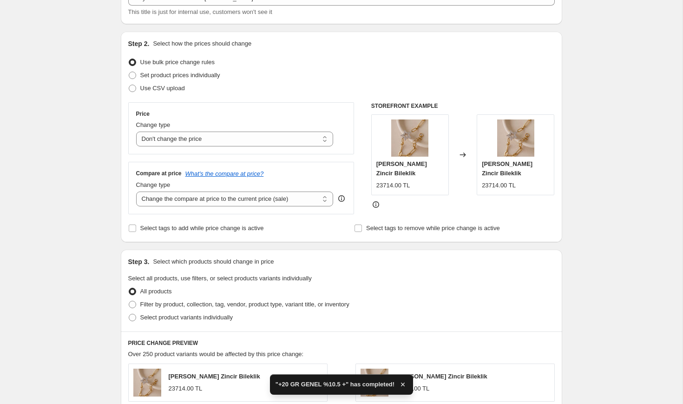
scroll to position [118, 0]
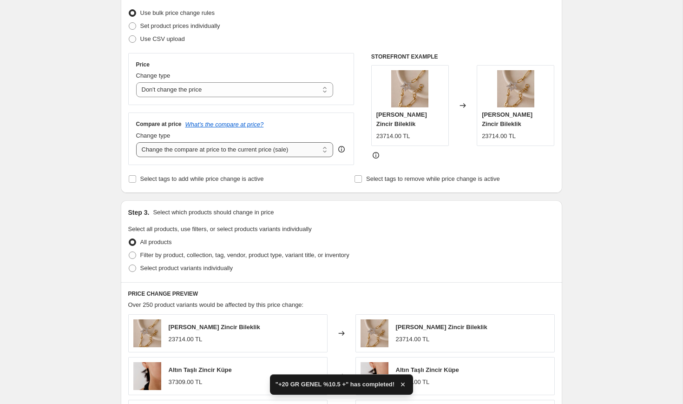
click at [278, 152] on select "Change the compare at price to the current price (sale) Change the compare at p…" at bounding box center [234, 149] width 197 height 15
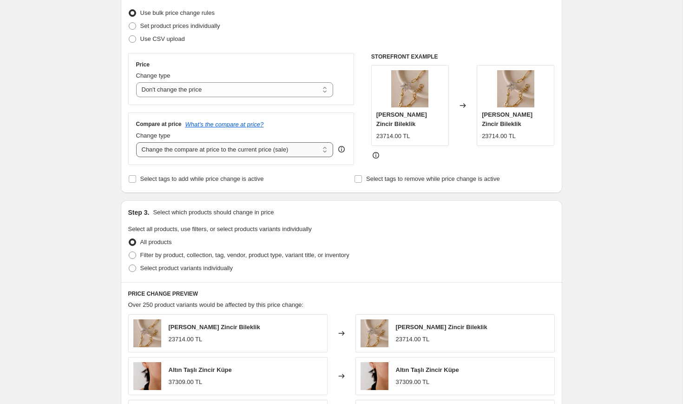
select select "percentage"
click at [136, 142] on select "Change the compare at price to the current price (sale) Change the compare at p…" at bounding box center [234, 149] width 197 height 15
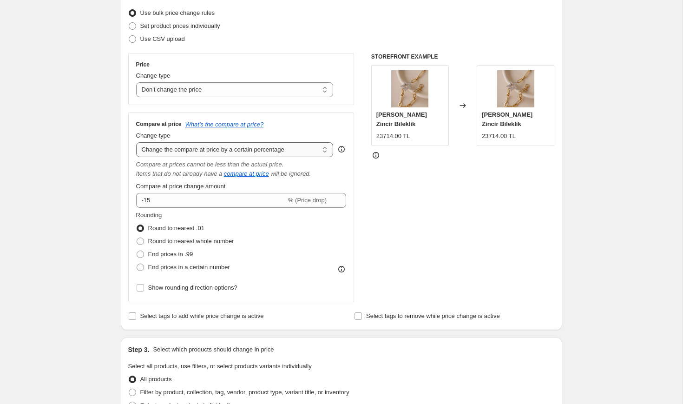
click at [252, 148] on select "Change the compare at price to the current price (sale) Change the compare at p…" at bounding box center [234, 149] width 197 height 15
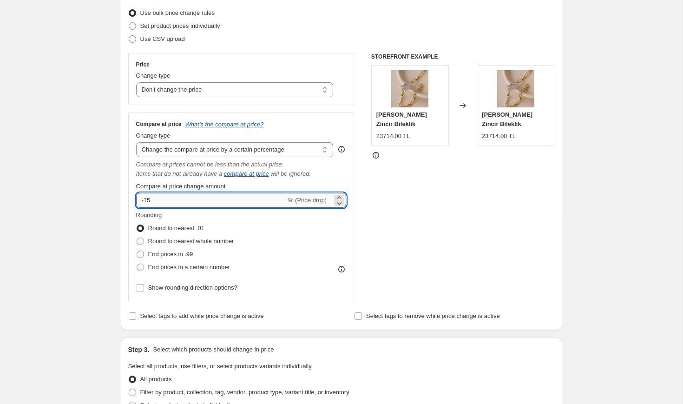
click at [243, 196] on input "-15" at bounding box center [211, 200] width 150 height 15
click at [103, 222] on div "Create new price change job. This page is ready Create new price change job Dra…" at bounding box center [341, 357] width 682 height 950
click at [184, 204] on input "15" at bounding box center [205, 200] width 139 height 15
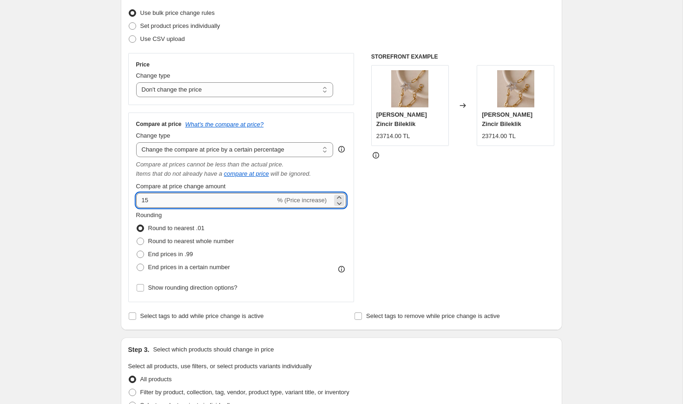
click at [194, 203] on input "15" at bounding box center [205, 200] width 139 height 15
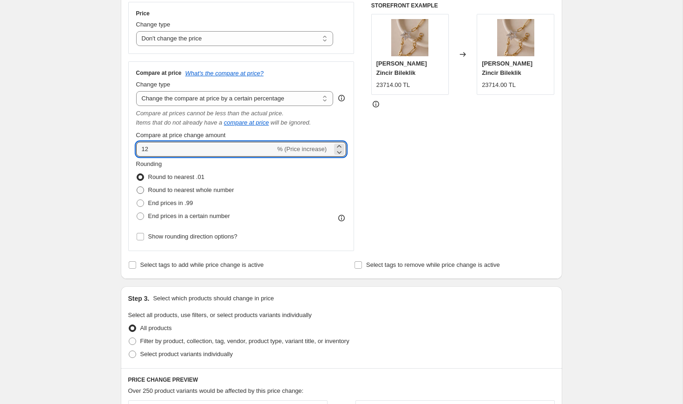
scroll to position [170, 0]
type input "12"
click at [209, 190] on span "Round to nearest whole number" at bounding box center [191, 188] width 86 height 7
click at [137, 186] on input "Round to nearest whole number" at bounding box center [137, 185] width 0 height 0
radio input "true"
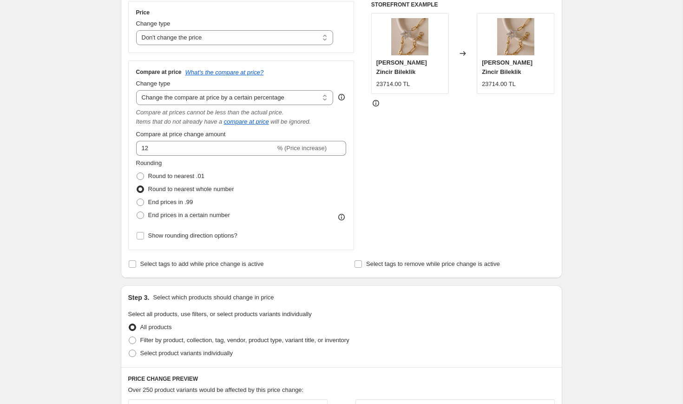
click at [371, 188] on div "Price Change type Change the price to a certain amount Change the price by a ce…" at bounding box center [341, 125] width 426 height 249
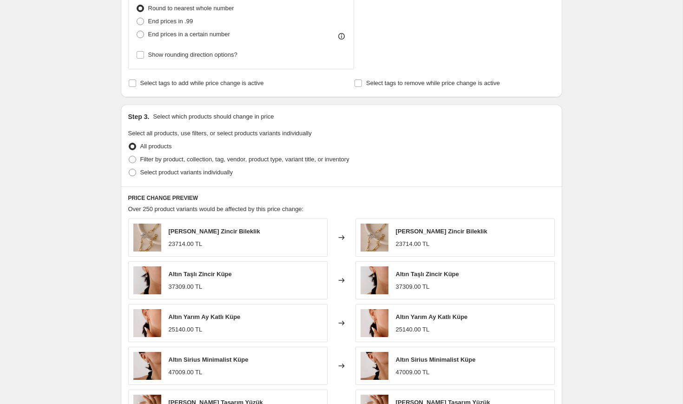
scroll to position [360, 0]
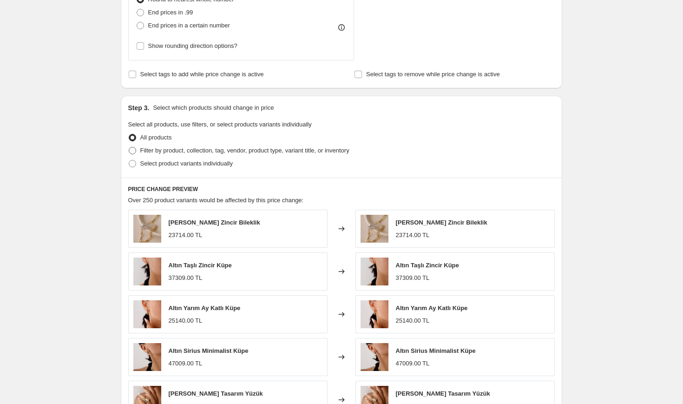
click at [198, 151] on span "Filter by product, collection, tag, vendor, product type, variant title, or inv…" at bounding box center [244, 150] width 209 height 7
click at [129, 147] on input "Filter by product, collection, tag, vendor, product type, variant title, or inv…" at bounding box center [129, 147] width 0 height 0
radio input "true"
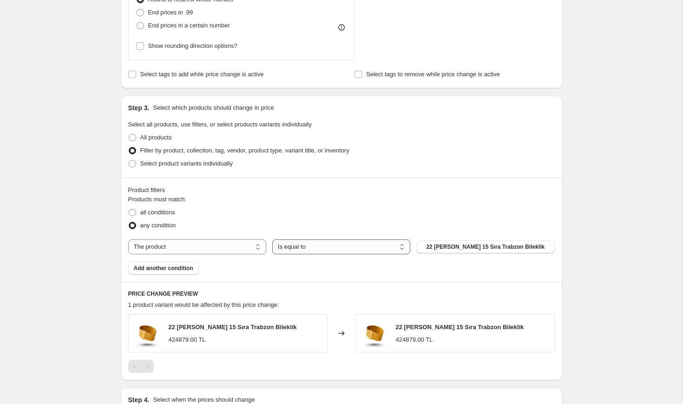
click at [286, 247] on select "Is equal to Is not equal to" at bounding box center [341, 246] width 138 height 15
click at [161, 137] on span "All products" at bounding box center [156, 137] width 32 height 7
click at [129, 134] on input "All products" at bounding box center [129, 134] width 0 height 0
radio input "true"
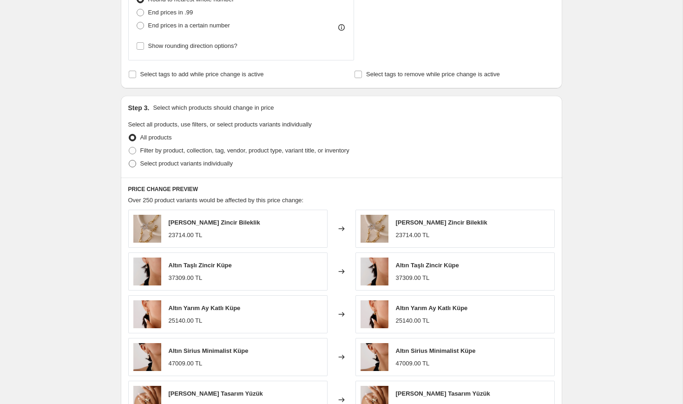
click at [171, 157] on label "Select product variants individually" at bounding box center [180, 163] width 105 height 13
click at [129, 160] on input "Select product variants individually" at bounding box center [129, 160] width 0 height 0
radio input "true"
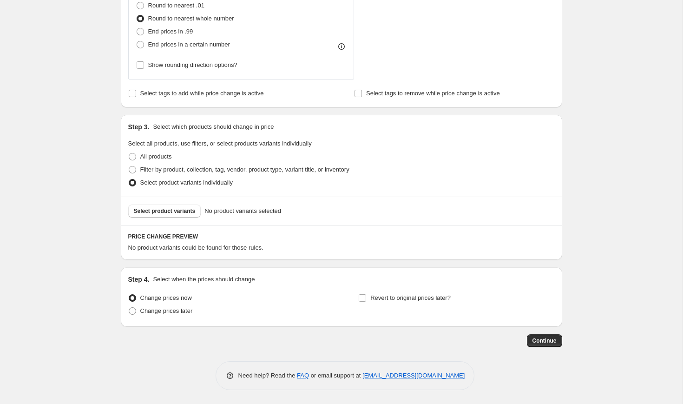
scroll to position [340, 0]
click at [189, 166] on span "Filter by product, collection, tag, vendor, product type, variant title, or inv…" at bounding box center [244, 169] width 209 height 7
click at [129, 166] on input "Filter by product, collection, tag, vendor, product type, variant title, or inv…" at bounding box center [129, 166] width 0 height 0
radio input "true"
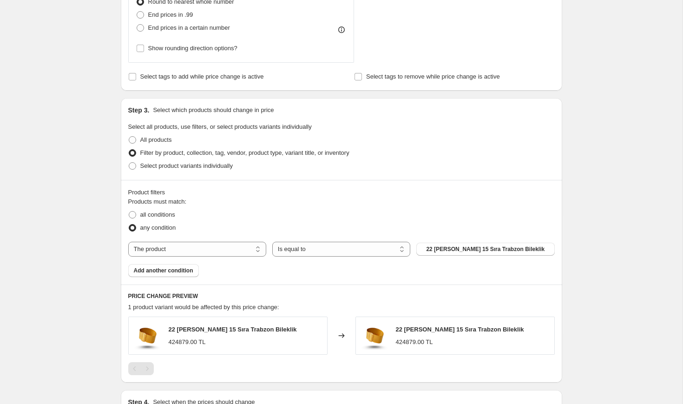
scroll to position [359, 0]
click at [220, 243] on select "The product The product's collection The product's tag The product's vendor The…" at bounding box center [197, 247] width 138 height 15
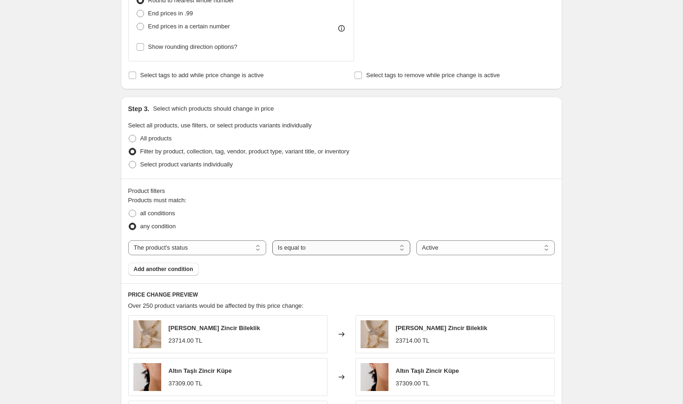
click at [322, 249] on select "Is equal to Is not equal to" at bounding box center [341, 247] width 138 height 15
click at [463, 248] on select "Active Draft Archived" at bounding box center [485, 247] width 138 height 15
click at [188, 242] on select "The product The product's collection The product's tag The product's vendor The…" at bounding box center [197, 247] width 138 height 15
click at [173, 247] on select "The product The product's collection The product's tag The product's vendor The…" at bounding box center [197, 247] width 138 height 15
click at [218, 250] on select "The product The product's collection The product's tag The product's vendor The…" at bounding box center [197, 247] width 138 height 15
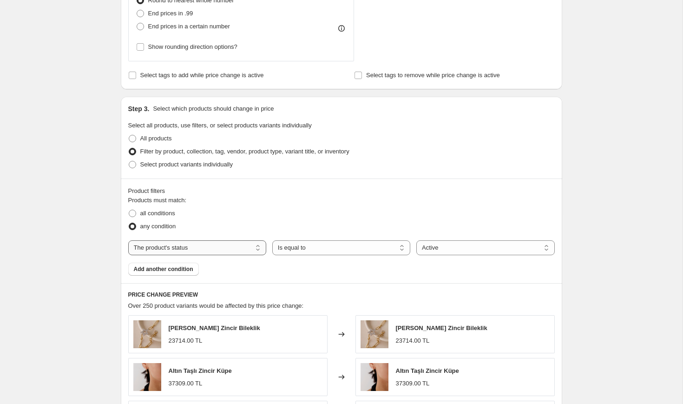
select select "collection"
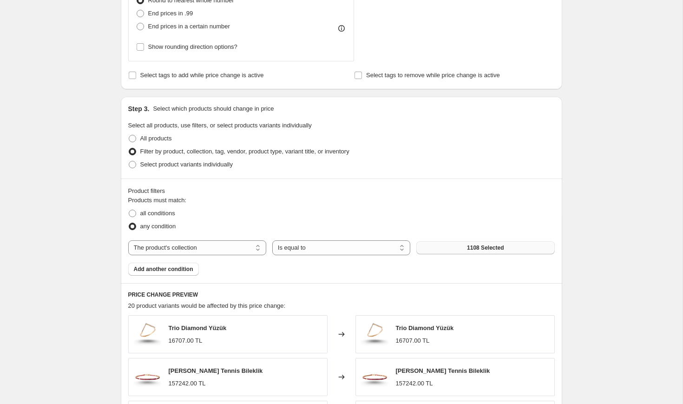
click at [479, 251] on span "1108 Selected" at bounding box center [485, 247] width 37 height 7
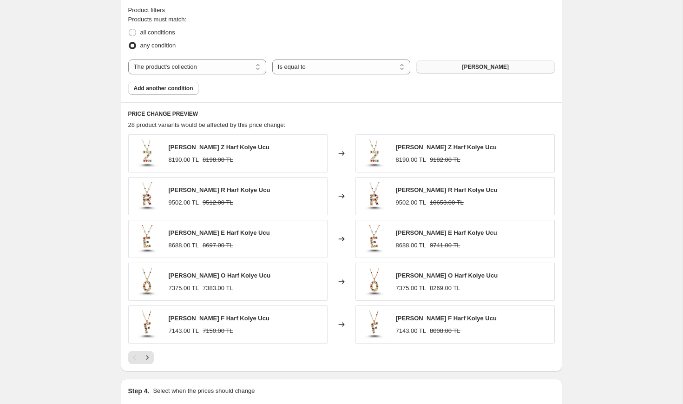
scroll to position [542, 0]
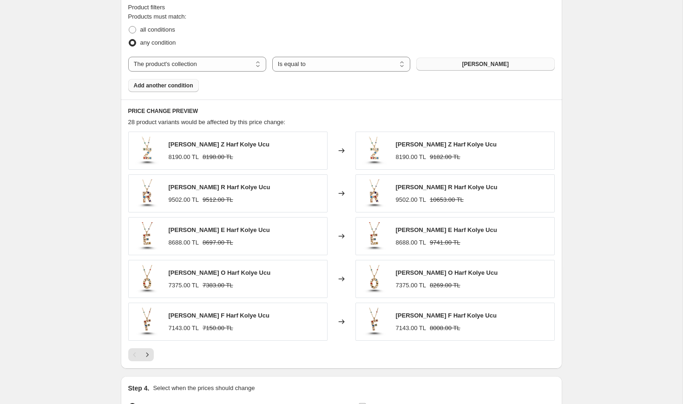
click at [186, 84] on span "Add another condition" at bounding box center [163, 85] width 59 height 7
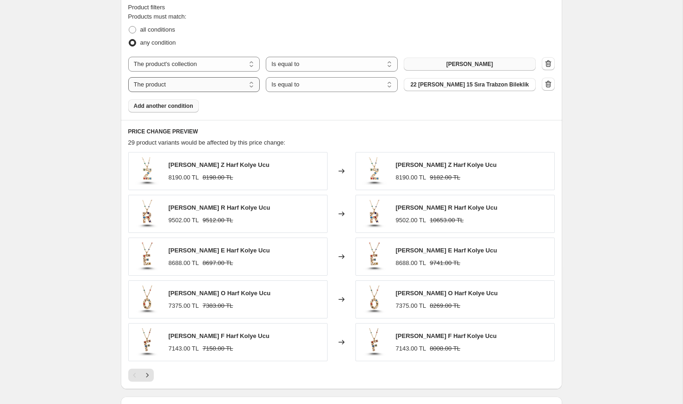
click at [251, 86] on select "The product The product's collection The product's tag The product's vendor The…" at bounding box center [194, 84] width 132 height 15
select select "collection"
click at [450, 84] on button "1108 Selected" at bounding box center [470, 84] width 132 height 13
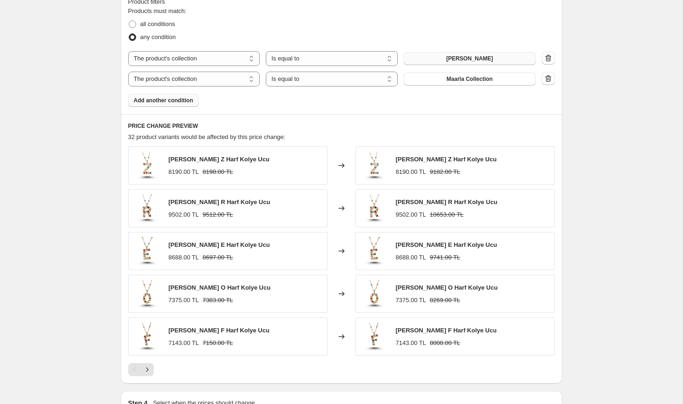
scroll to position [548, 0]
click at [144, 370] on icon "Next" at bounding box center [147, 368] width 9 height 9
click at [146, 370] on icon "Next" at bounding box center [147, 369] width 2 height 4
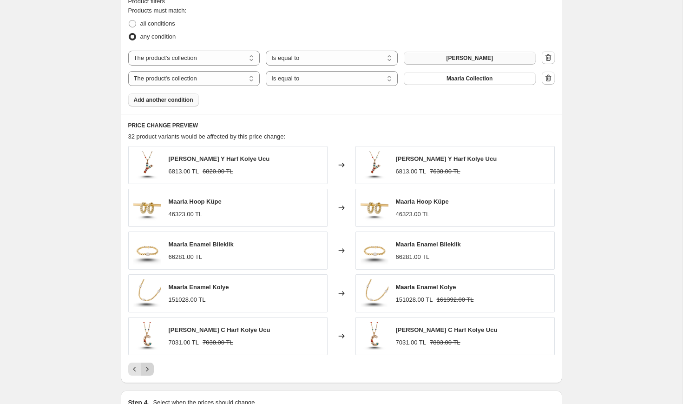
click at [150, 366] on icon "Next" at bounding box center [147, 368] width 9 height 9
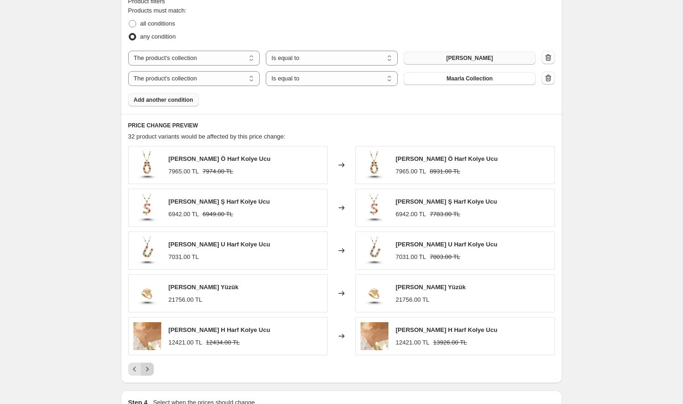
click at [146, 367] on icon "Next" at bounding box center [147, 368] width 9 height 9
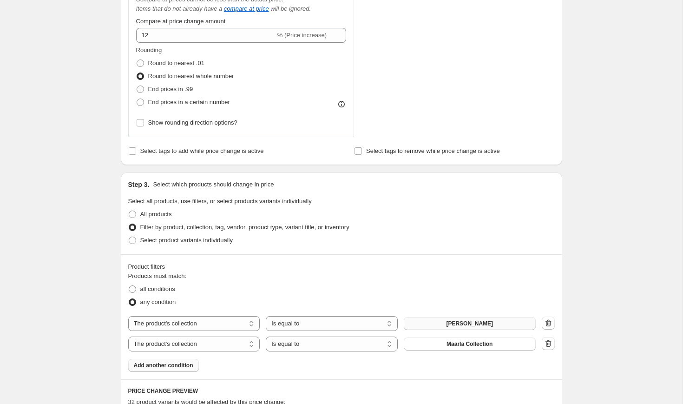
scroll to position [0, 0]
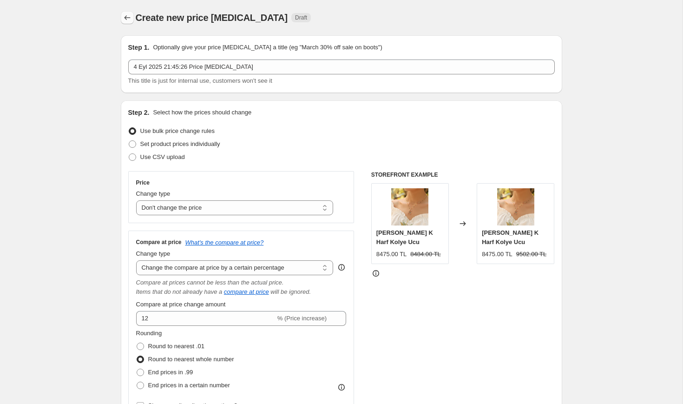
click at [127, 17] on icon "Price change jobs" at bounding box center [127, 17] width 9 height 9
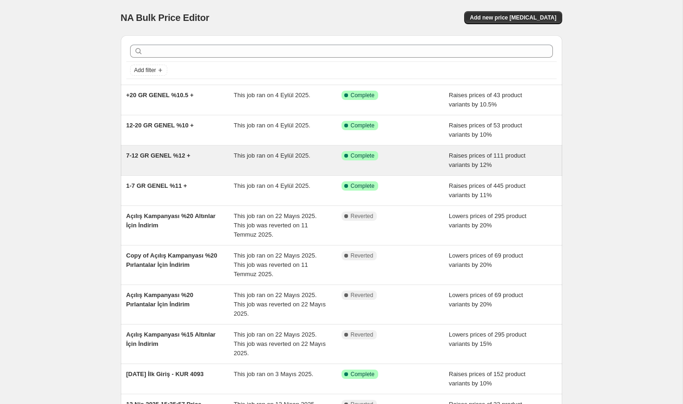
scroll to position [5, 0]
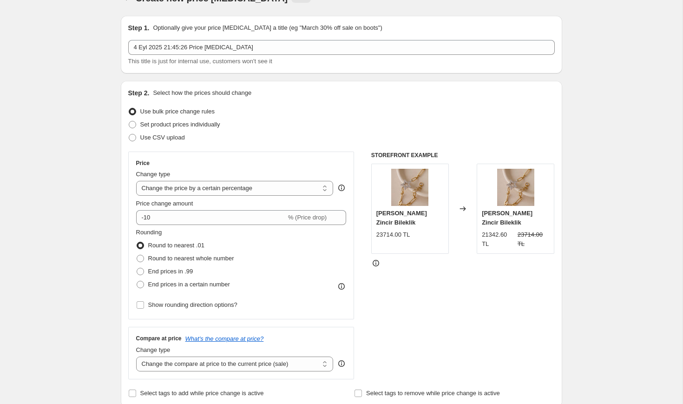
scroll to position [26, 0]
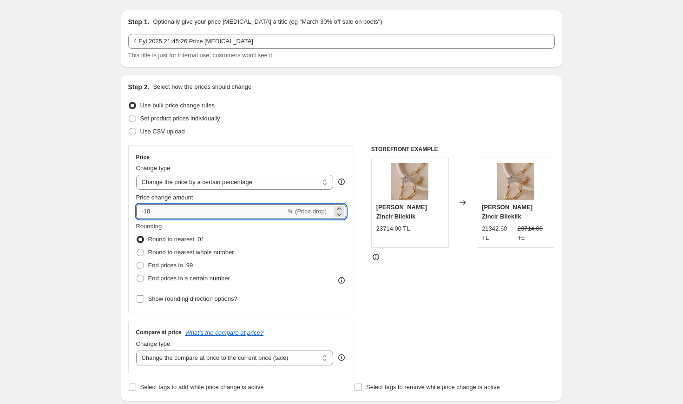
click at [209, 216] on input "-10" at bounding box center [211, 211] width 150 height 15
click at [214, 186] on select "Change the price to a certain amount Change the price by a certain amount Chang…" at bounding box center [234, 182] width 197 height 15
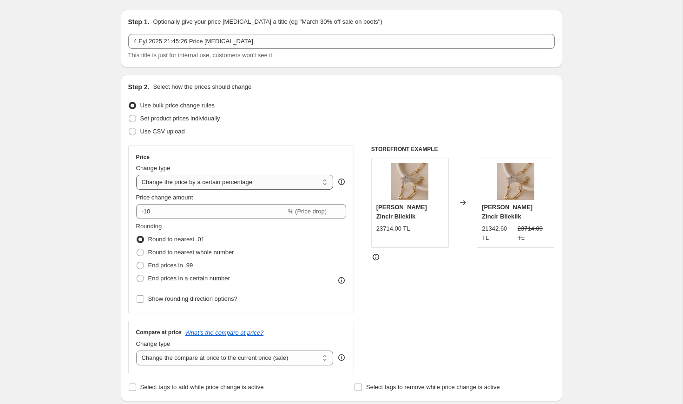
select select "no_change"
click at [136, 175] on select "Change the price to a certain amount Change the price by a certain amount Chang…" at bounding box center [234, 182] width 197 height 15
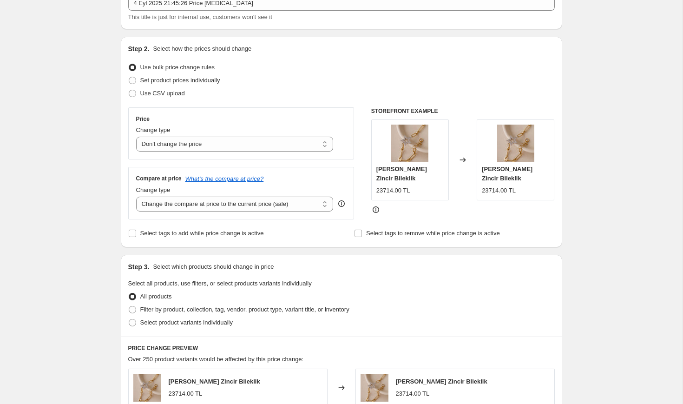
scroll to position [69, 0]
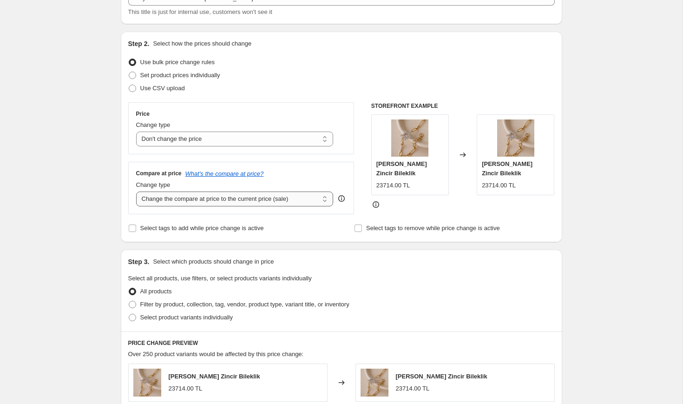
click at [220, 201] on select "Change the compare at price to the current price (sale) Change the compare at p…" at bounding box center [234, 198] width 197 height 15
select select "percentage"
click at [136, 191] on select "Change the compare at price to the current price (sale) Change the compare at p…" at bounding box center [234, 198] width 197 height 15
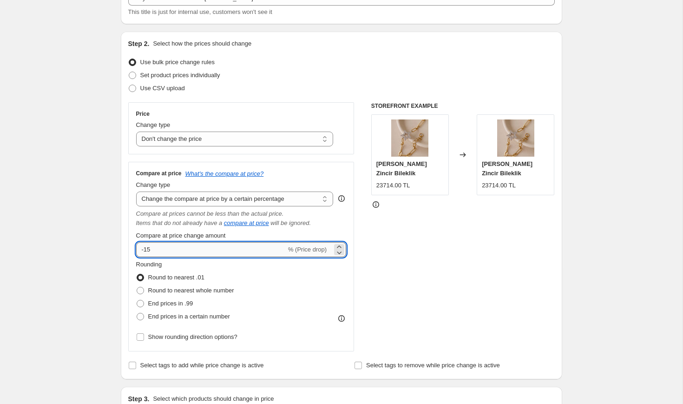
click at [176, 249] on input "-15" at bounding box center [211, 249] width 150 height 15
type input "11"
click at [95, 261] on div "Create new price change job. This page is ready Create new price change job Dra…" at bounding box center [341, 406] width 682 height 950
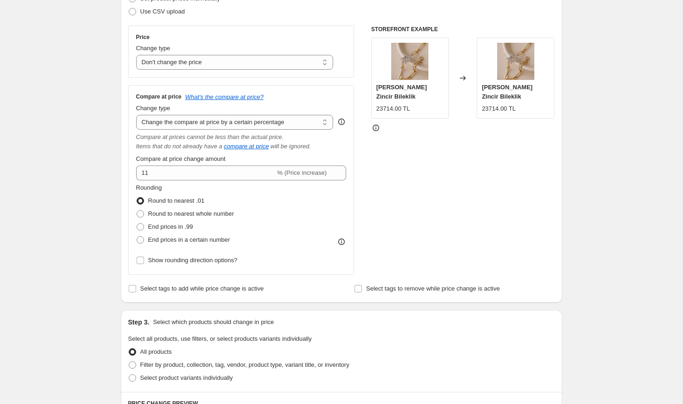
scroll to position [146, 0]
click at [194, 214] on span "Round to nearest whole number" at bounding box center [191, 212] width 86 height 7
click at [137, 209] on input "Round to nearest whole number" at bounding box center [137, 209] width 0 height 0
radio input "true"
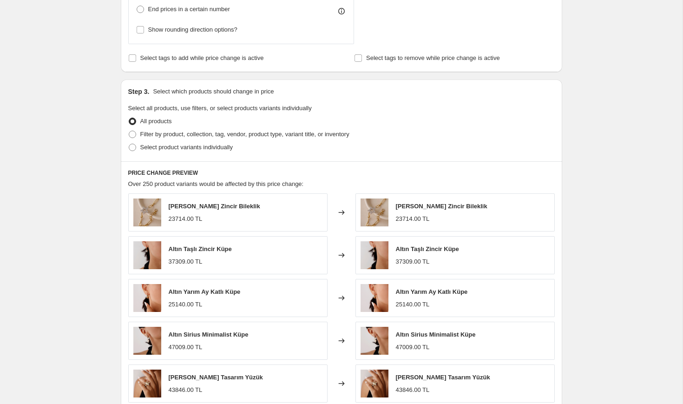
scroll to position [376, 0]
click at [199, 134] on span "Filter by product, collection, tag, vendor, product type, variant title, or inv…" at bounding box center [244, 133] width 209 height 7
click at [129, 131] on input "Filter by product, collection, tag, vendor, product type, variant title, or inv…" at bounding box center [129, 130] width 0 height 0
radio input "true"
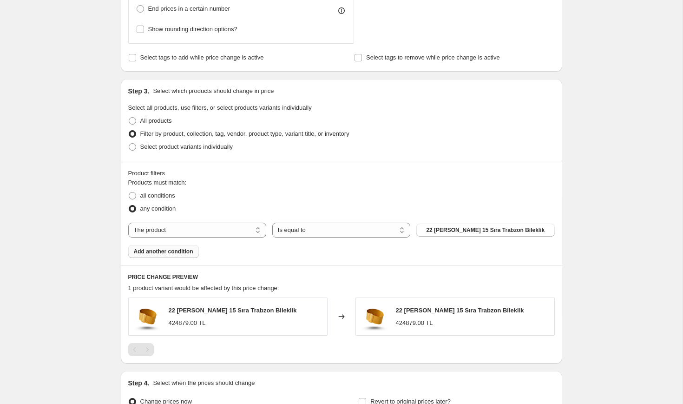
click at [181, 253] on span "Add another condition" at bounding box center [163, 251] width 59 height 7
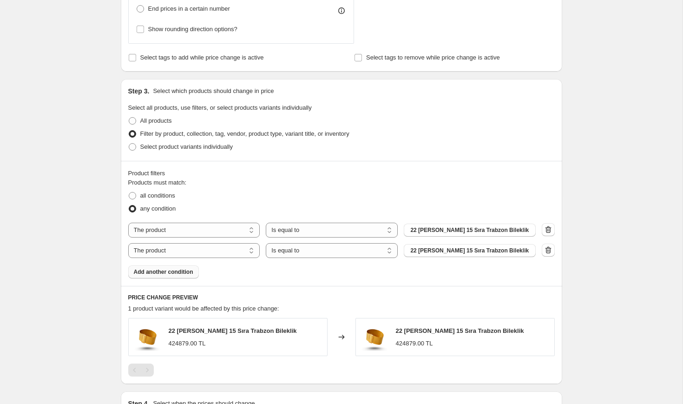
click at [220, 239] on div "The product The product's collection The product's tag The product's vendor The…" at bounding box center [341, 240] width 426 height 35
click at [208, 235] on select "The product The product's collection The product's tag The product's vendor The…" at bounding box center [194, 230] width 132 height 15
select select "collection"
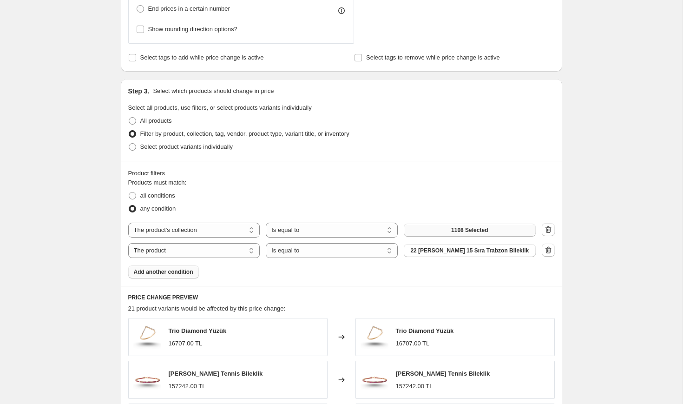
click at [471, 230] on span "1108 Selected" at bounding box center [469, 229] width 37 height 7
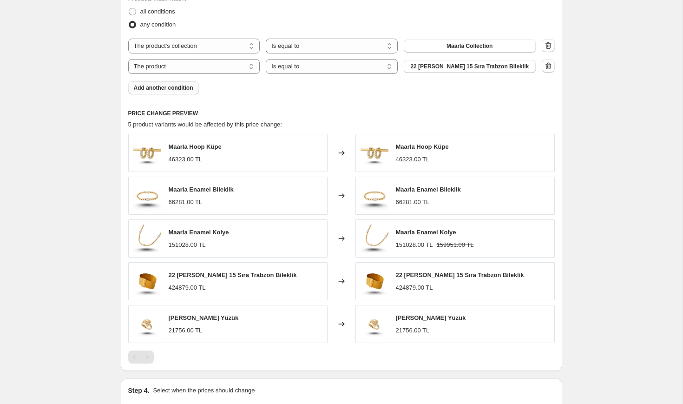
scroll to position [548, 0]
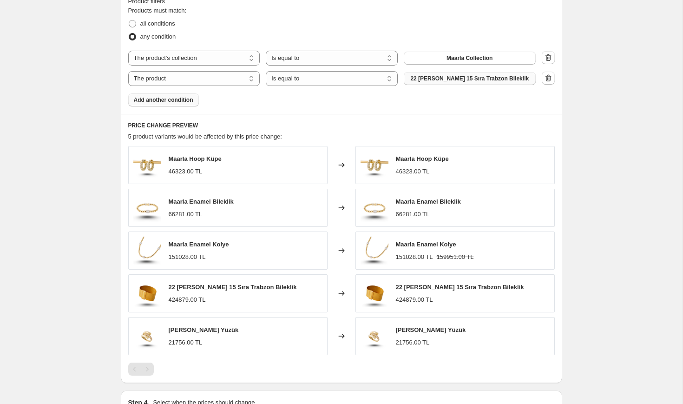
click at [416, 79] on button "22 Ayar 15 Sıra Trabzon Bileklik" at bounding box center [470, 78] width 132 height 13
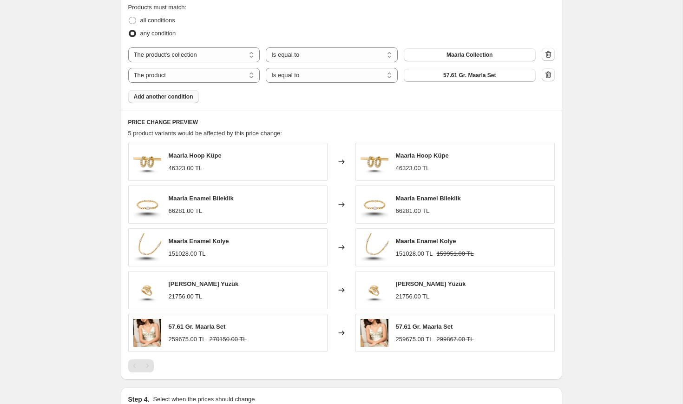
scroll to position [549, 0]
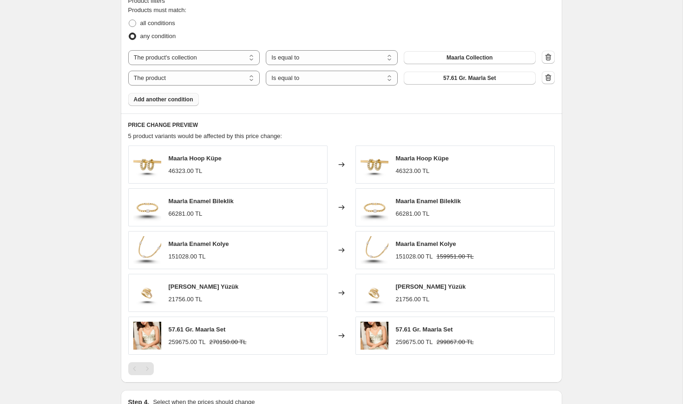
click at [184, 103] on button "Add another condition" at bounding box center [163, 99] width 71 height 13
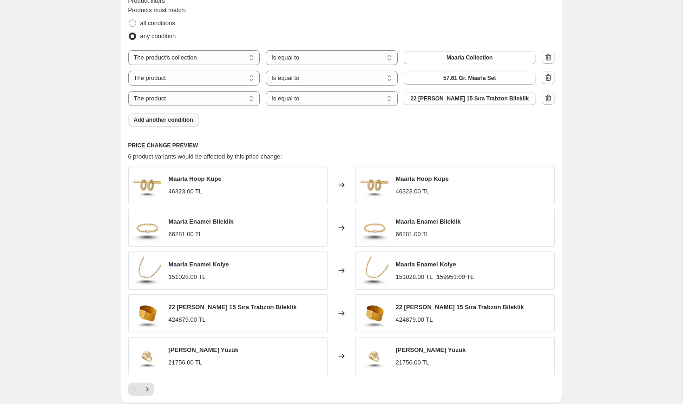
click at [451, 91] on div "The product The product's collection The product's tag The product's vendor The…" at bounding box center [331, 98] width 407 height 15
click at [450, 92] on button "22 Ayar 15 Sıra Trabzon Bileklik" at bounding box center [470, 98] width 132 height 13
click at [229, 100] on select "The product The product's collection The product's tag The product's vendor The…" at bounding box center [194, 98] width 132 height 15
select select "collection"
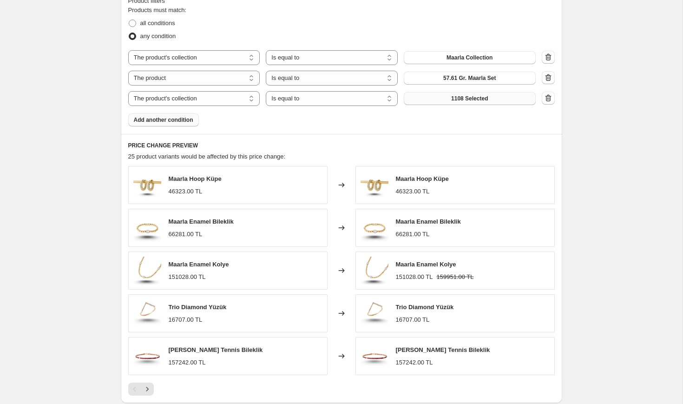
click at [460, 97] on span "1108 Selected" at bounding box center [469, 98] width 37 height 7
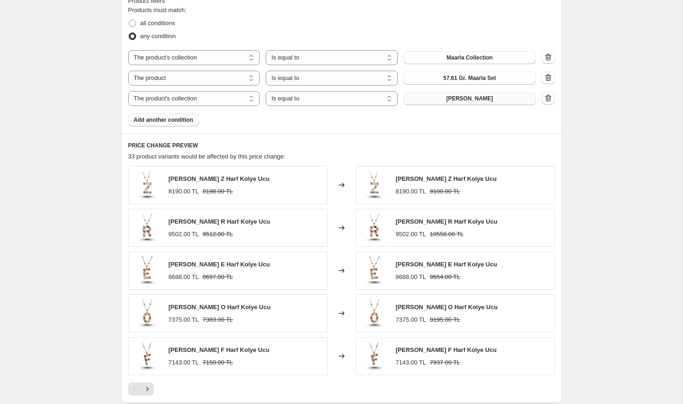
click at [184, 115] on button "Add another condition" at bounding box center [163, 119] width 71 height 13
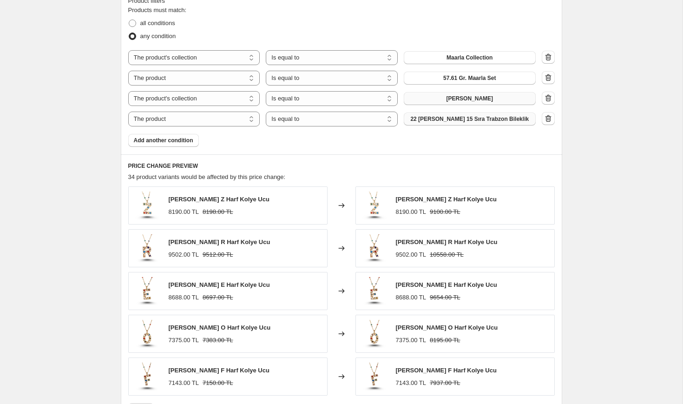
click at [428, 116] on span "22 Ayar 15 Sıra Trabzon Bileklik" at bounding box center [469, 118] width 118 height 7
click at [331, 120] on select "Is equal to Is not equal to" at bounding box center [332, 118] width 132 height 15
click at [281, 123] on select "Is equal to Is not equal to" at bounding box center [332, 118] width 132 height 15
click at [216, 120] on select "The product The product's collection The product's tag The product's vendor The…" at bounding box center [194, 118] width 132 height 15
select select "collection"
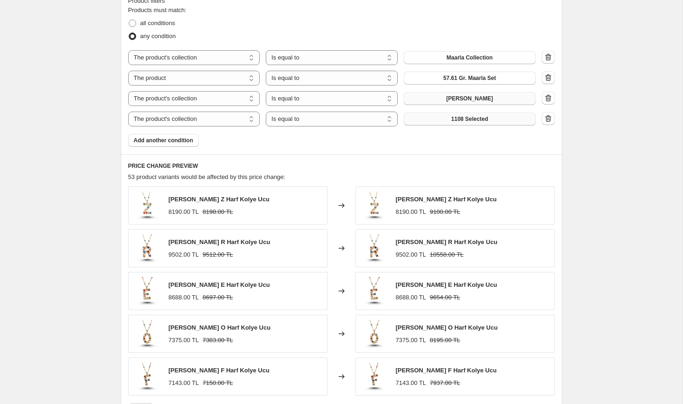
click at [469, 118] on span "1108 Selected" at bounding box center [469, 118] width 37 height 7
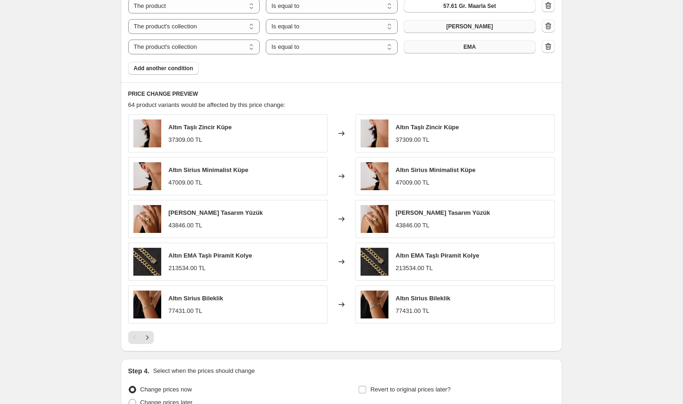
scroll to position [638, 0]
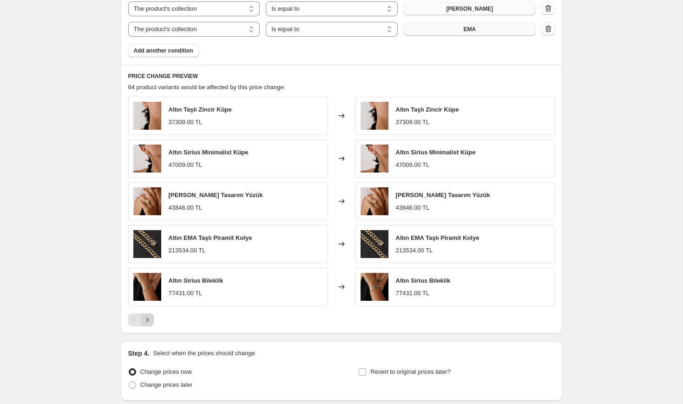
click at [145, 319] on icon "Next" at bounding box center [147, 319] width 9 height 9
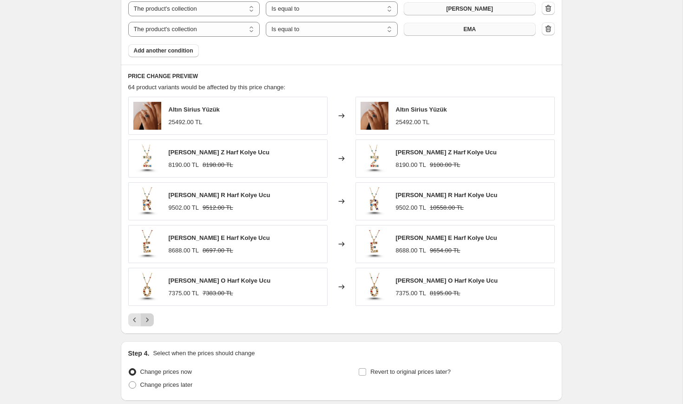
click at [151, 319] on icon "Next" at bounding box center [147, 319] width 9 height 9
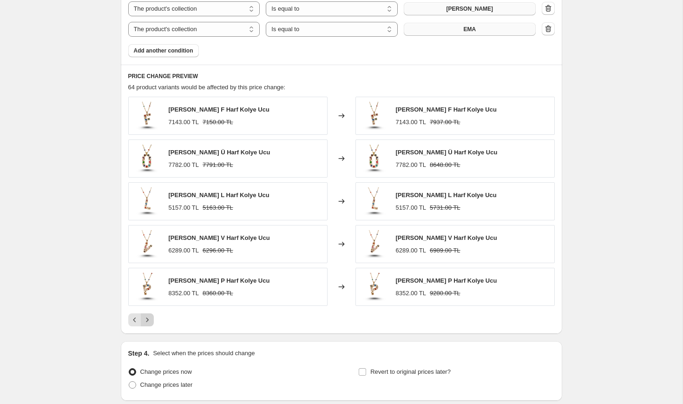
click at [151, 319] on icon "Next" at bounding box center [147, 319] width 9 height 9
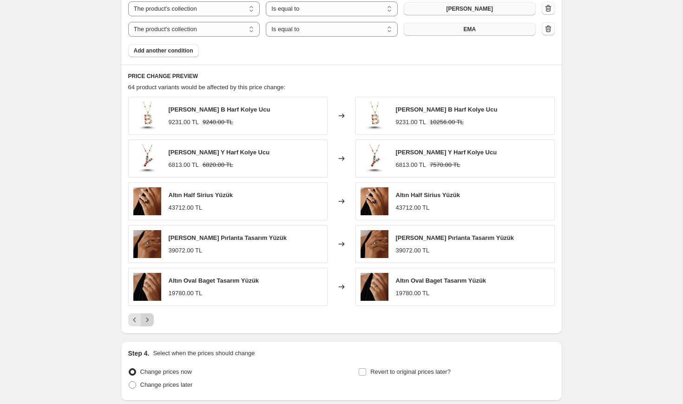
click at [151, 319] on icon "Next" at bounding box center [147, 319] width 9 height 9
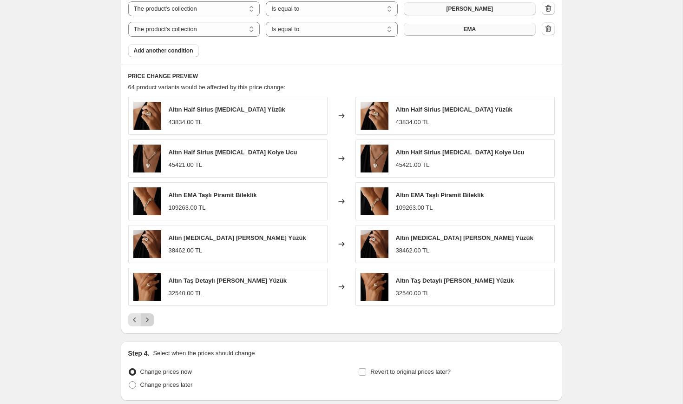
click at [151, 319] on icon "Next" at bounding box center [147, 319] width 9 height 9
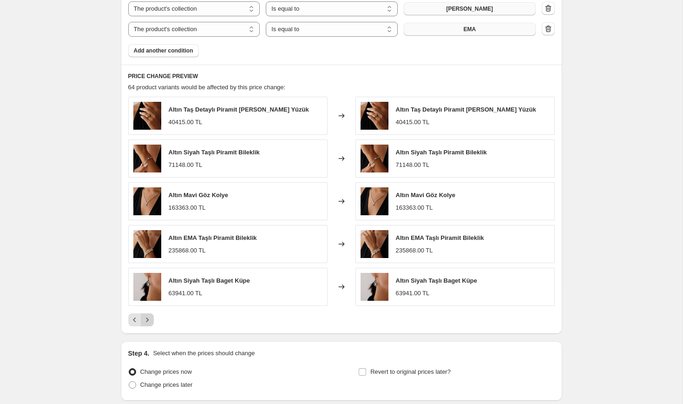
click at [151, 319] on icon "Next" at bounding box center [147, 319] width 9 height 9
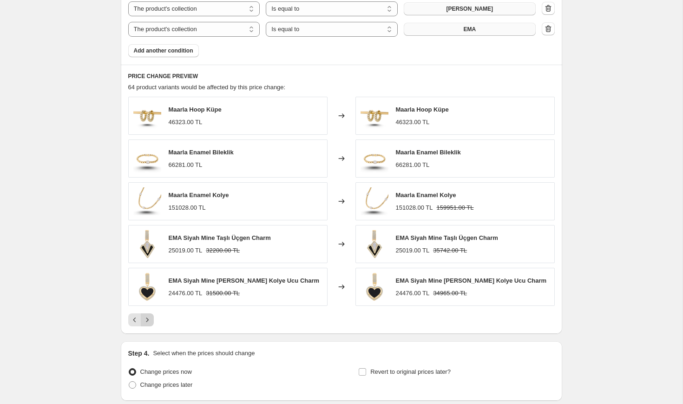
click at [151, 319] on icon "Next" at bounding box center [147, 319] width 9 height 9
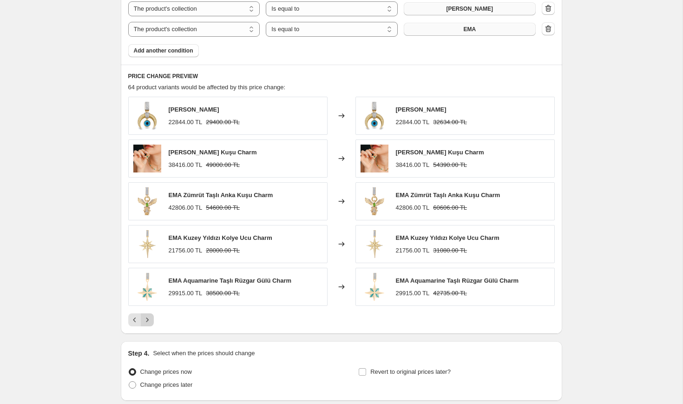
click at [151, 318] on icon "Next" at bounding box center [147, 319] width 9 height 9
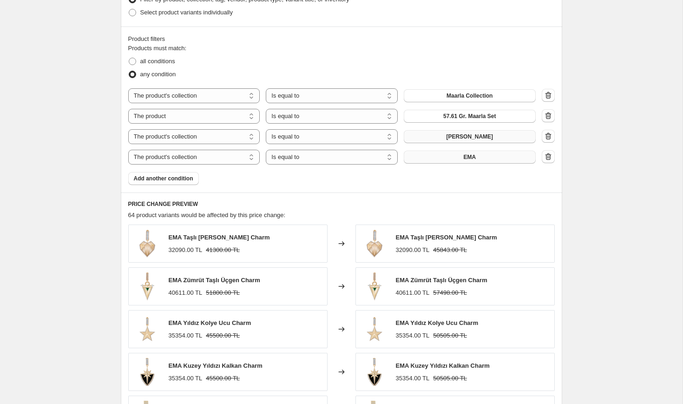
scroll to position [712, 0]
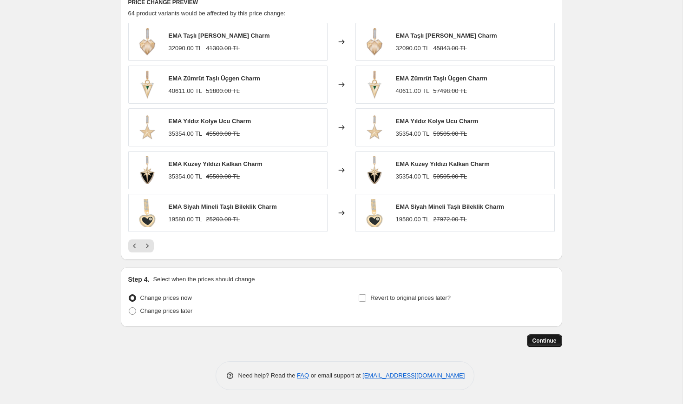
click at [537, 337] on span "Continue" at bounding box center [544, 340] width 24 height 7
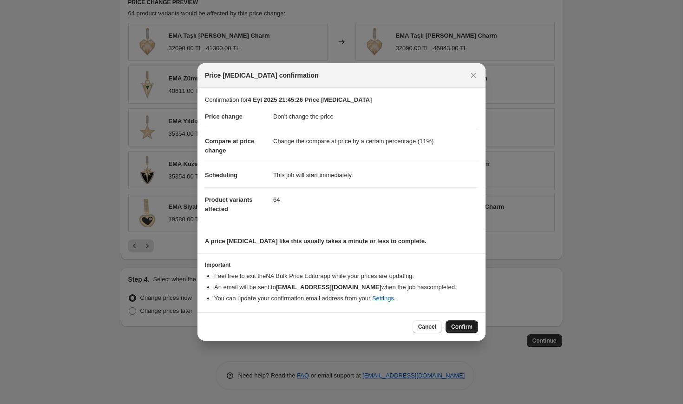
click at [461, 329] on span "Confirm" at bounding box center [461, 326] width 21 height 7
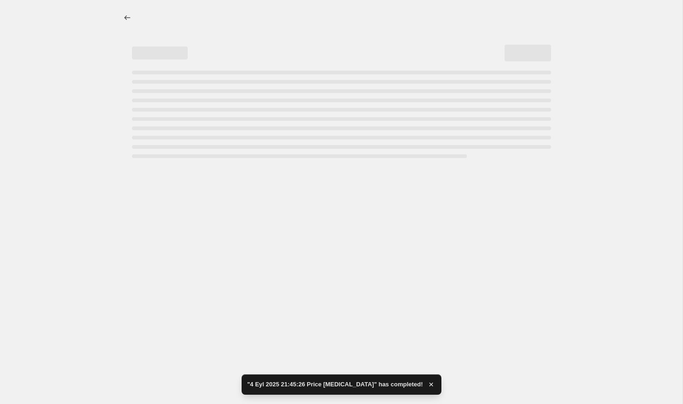
select select "no_change"
select select "percentage"
select select "collection"
